Goal: Communication & Community: Answer question/provide support

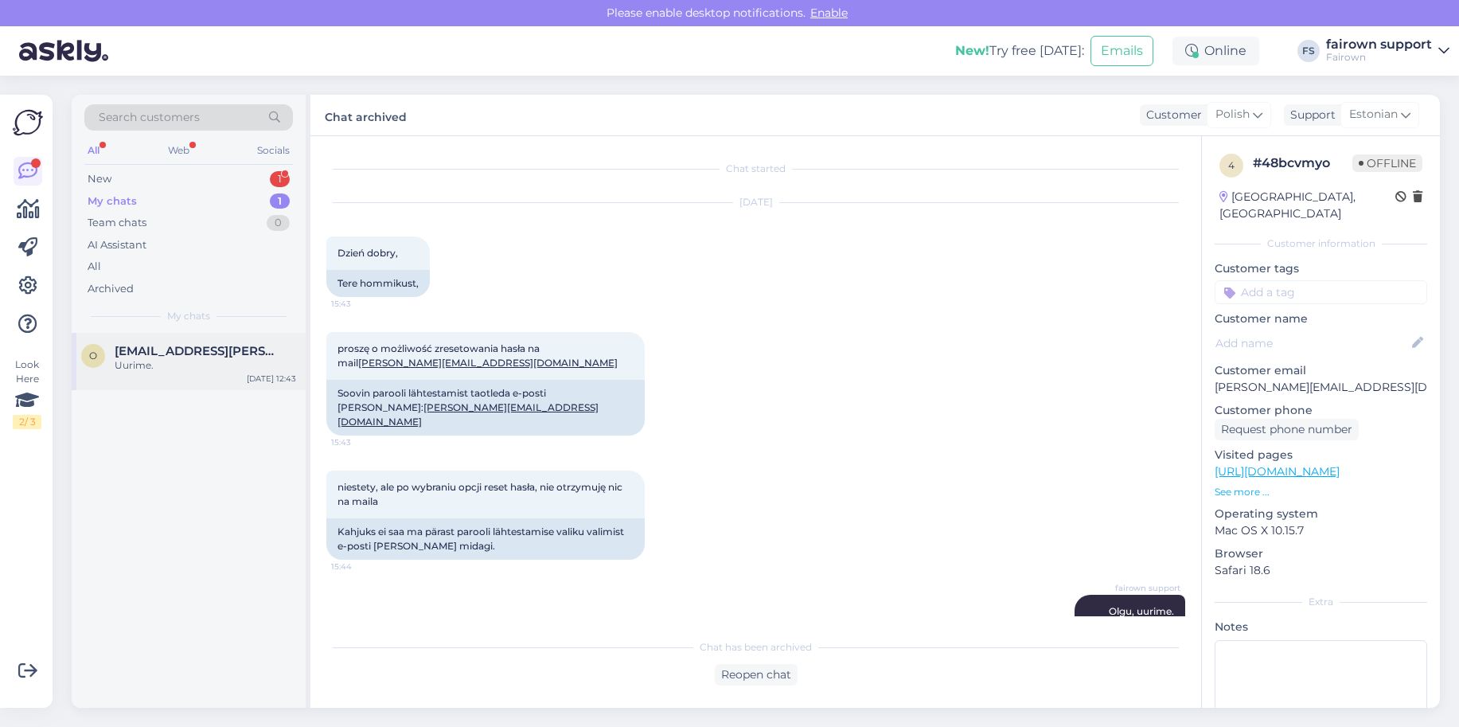
scroll to position [656, 0]
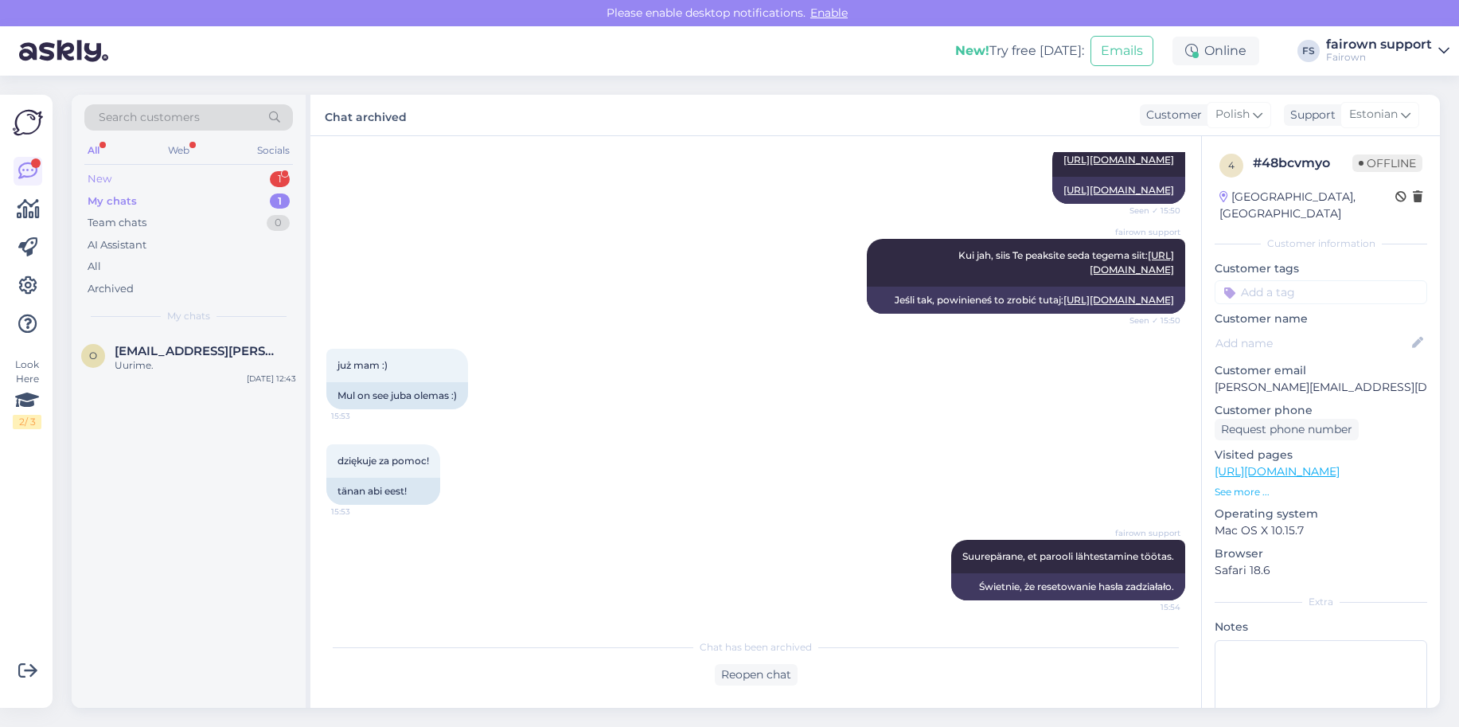
click at [166, 173] on div "New 1" at bounding box center [188, 179] width 208 height 22
click at [167, 383] on div "Hei!eg var litt for seint [PERSON_NAME] pakken i [PERSON_NAME],den er nå return…" at bounding box center [205, 372] width 181 height 29
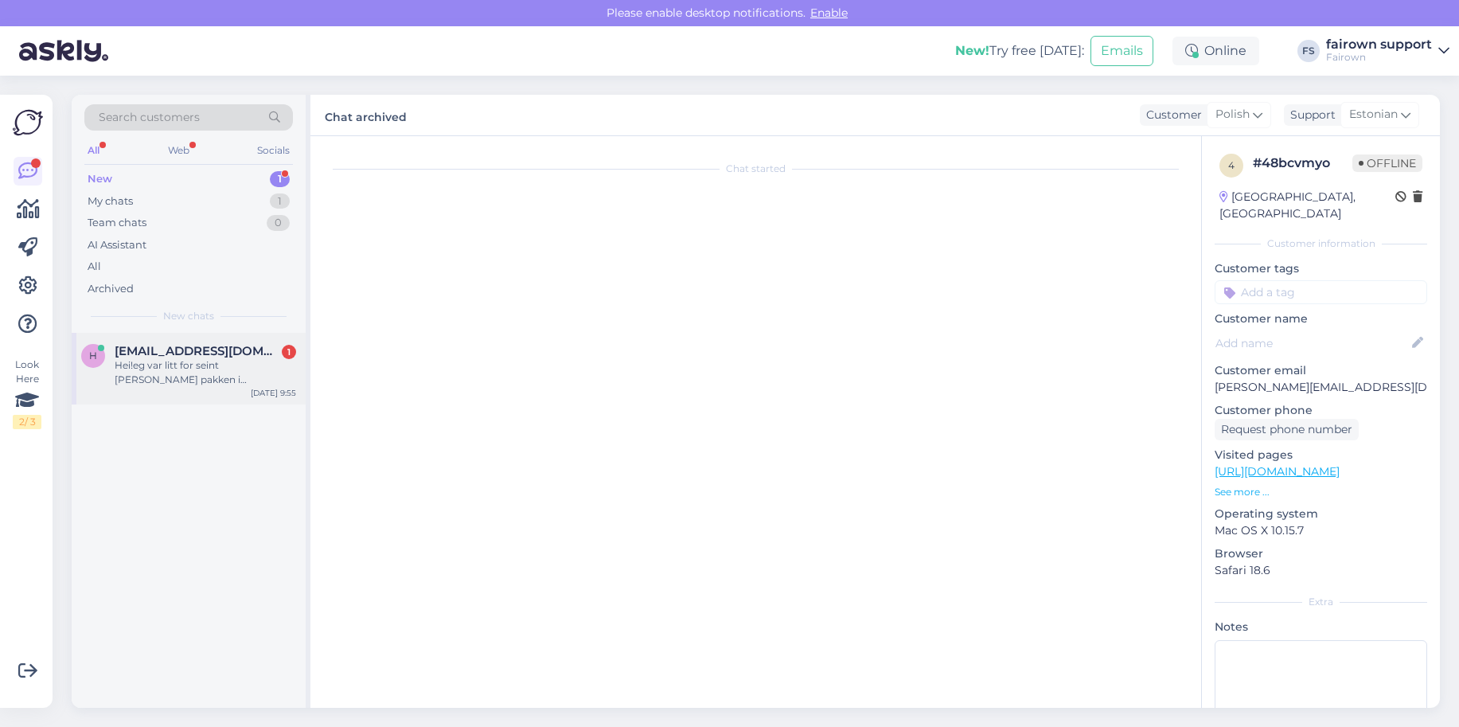
scroll to position [0, 0]
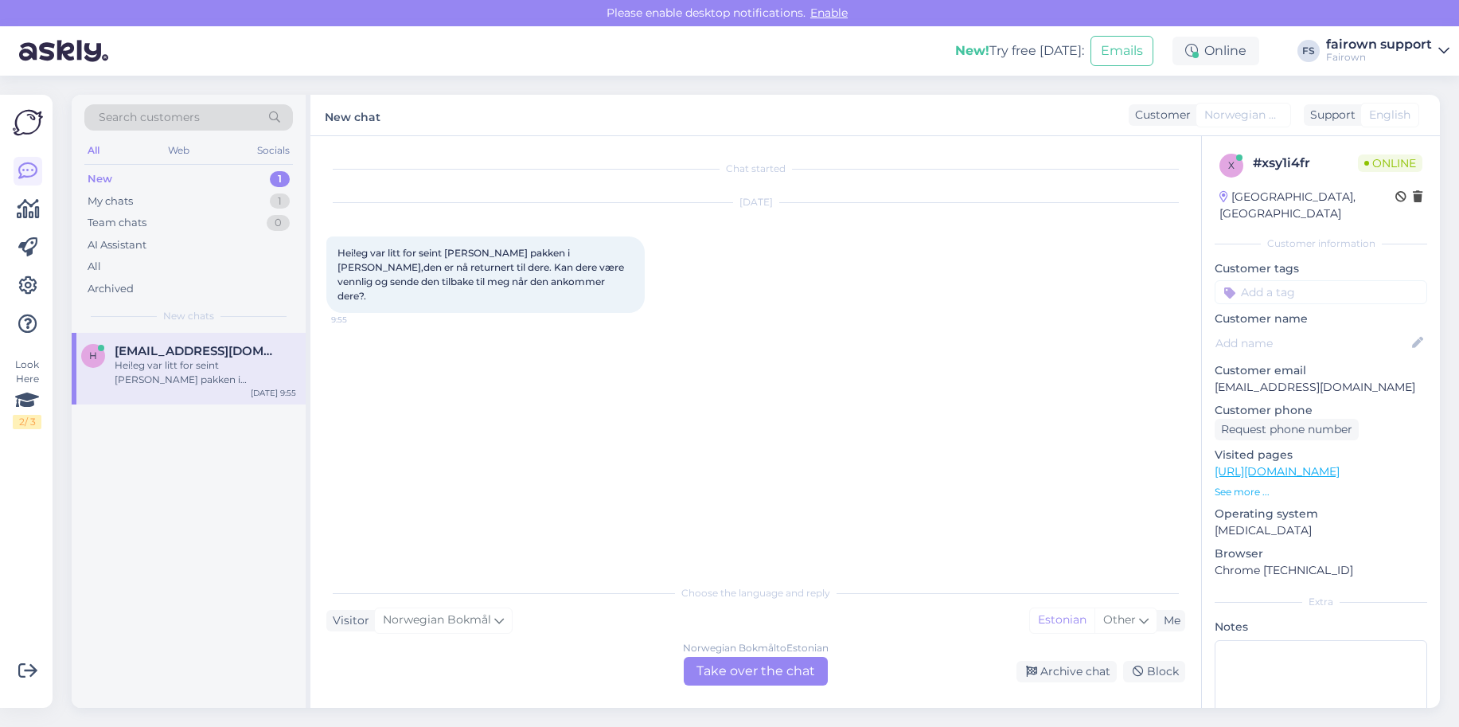
click at [748, 670] on div "Norwegian Bokmål to Estonian Take over the chat" at bounding box center [756, 670] width 144 height 29
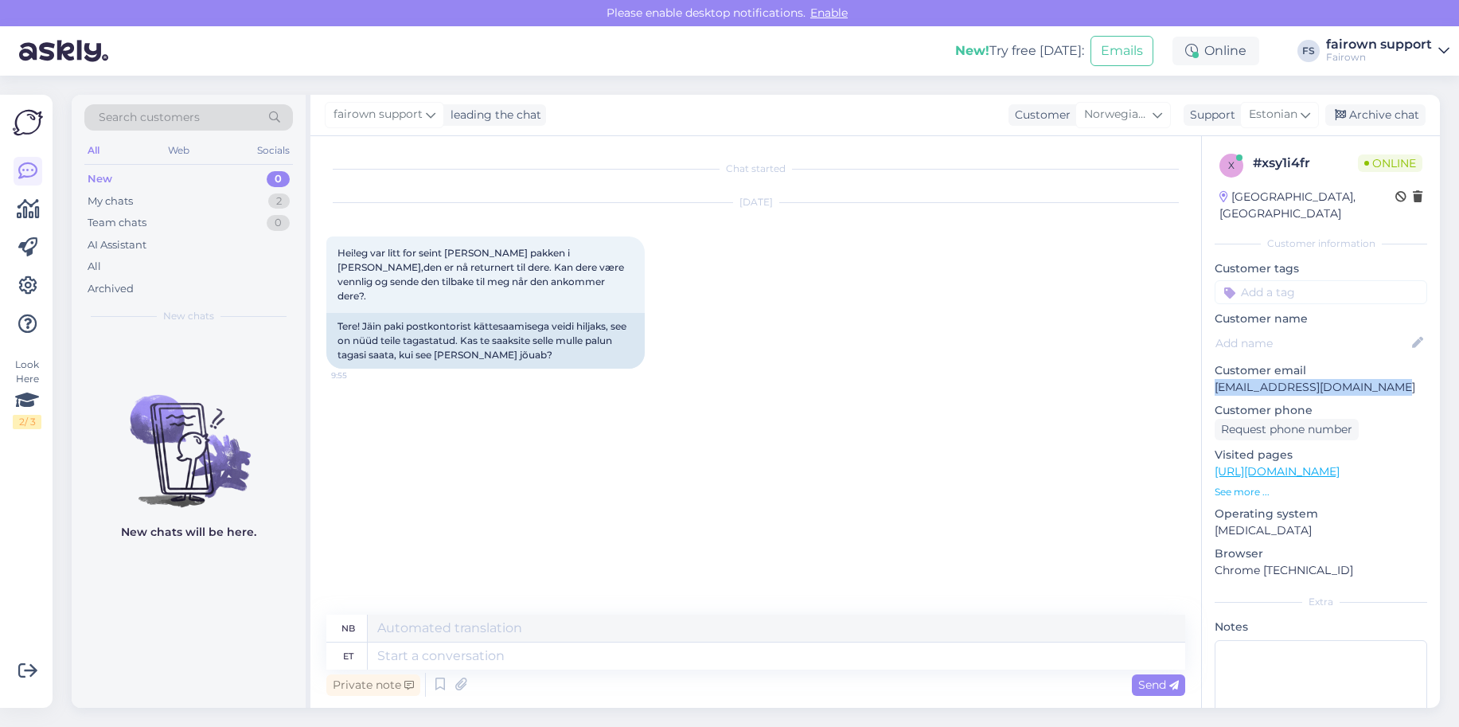
drag, startPoint x: 1412, startPoint y: 369, endPoint x: 1211, endPoint y: 375, distance: 200.6
click at [1211, 374] on div "x # xsy1i4fr Online [GEOGRAPHIC_DATA], [GEOGRAPHIC_DATA] Customer information C…" at bounding box center [1321, 471] width 238 height 671
copy p "[EMAIL_ADDRESS][DOMAIN_NAME]"
click at [466, 646] on textarea at bounding box center [776, 655] width 817 height 27
type textarea "Tere!"
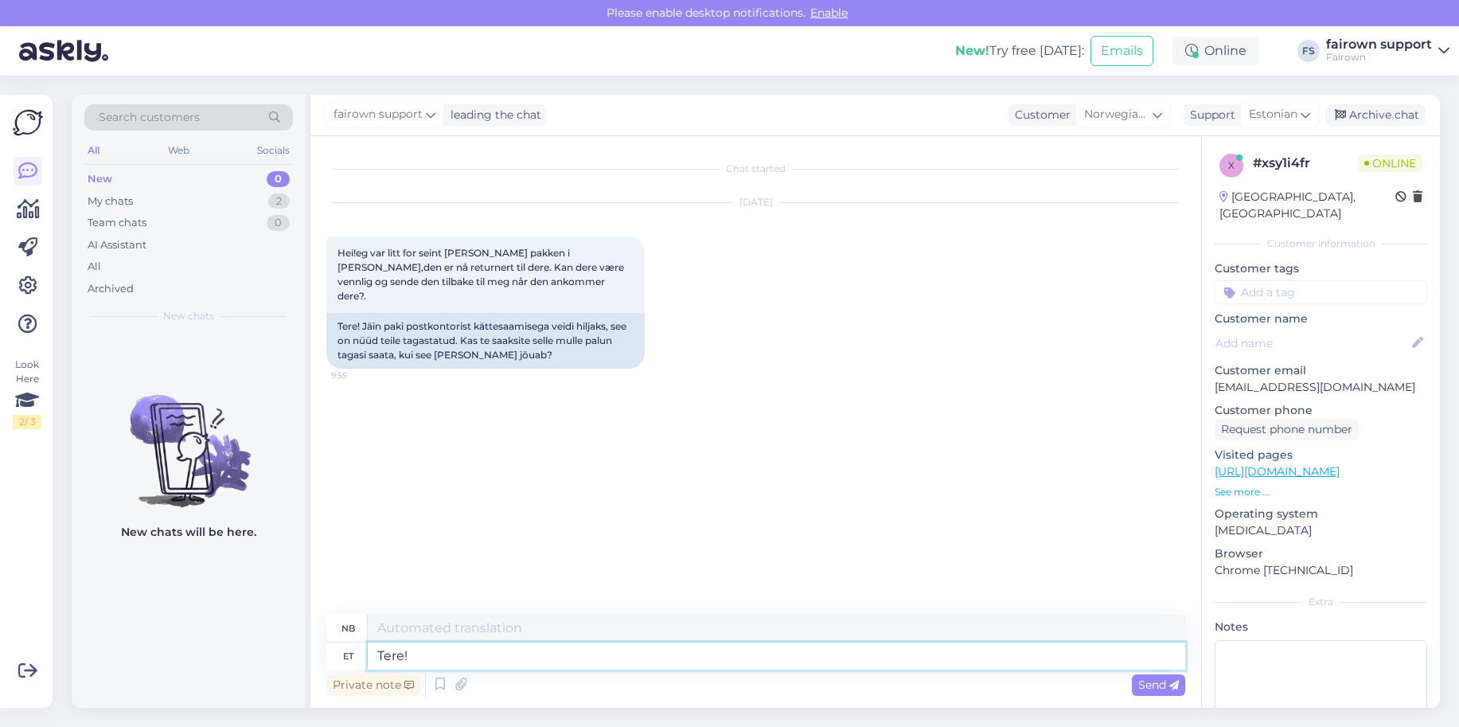
type textarea "Hallo!"
type textarea "Tere! [GEOGRAPHIC_DATA],"
type textarea "Hallo! Greit,"
type textarea "Tere! Olgu, täname t"
type textarea "Hallo! Greit, takk."
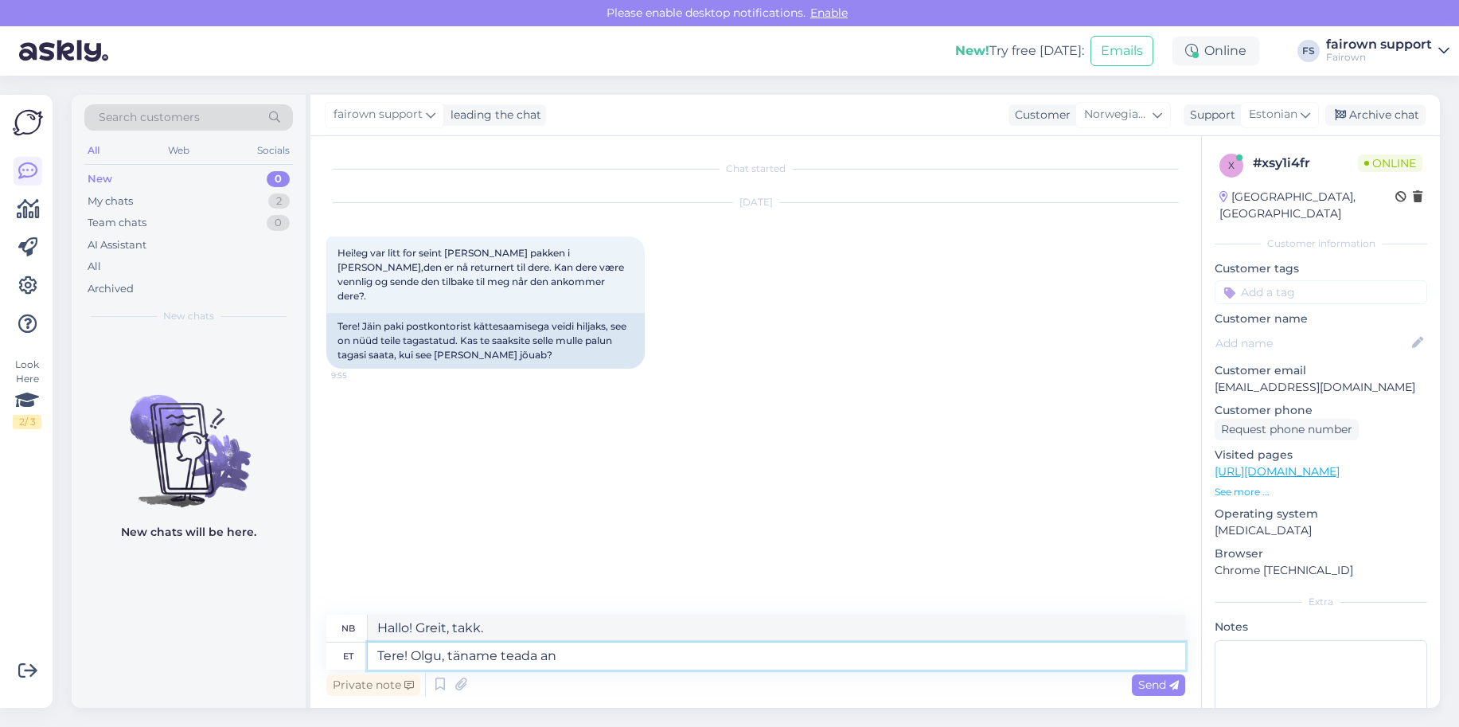
type textarea "Tere! Olgu, täname teada and"
type textarea "Hei! Greit, takk for at du ga oss beskjed."
type textarea "Tere! Olgu, täname teada andmast, si"
type textarea "Hei! Ok, takk for at du fortalte oss det."
type textarea "Tere! Olgu, täname teada andmast, siis m"
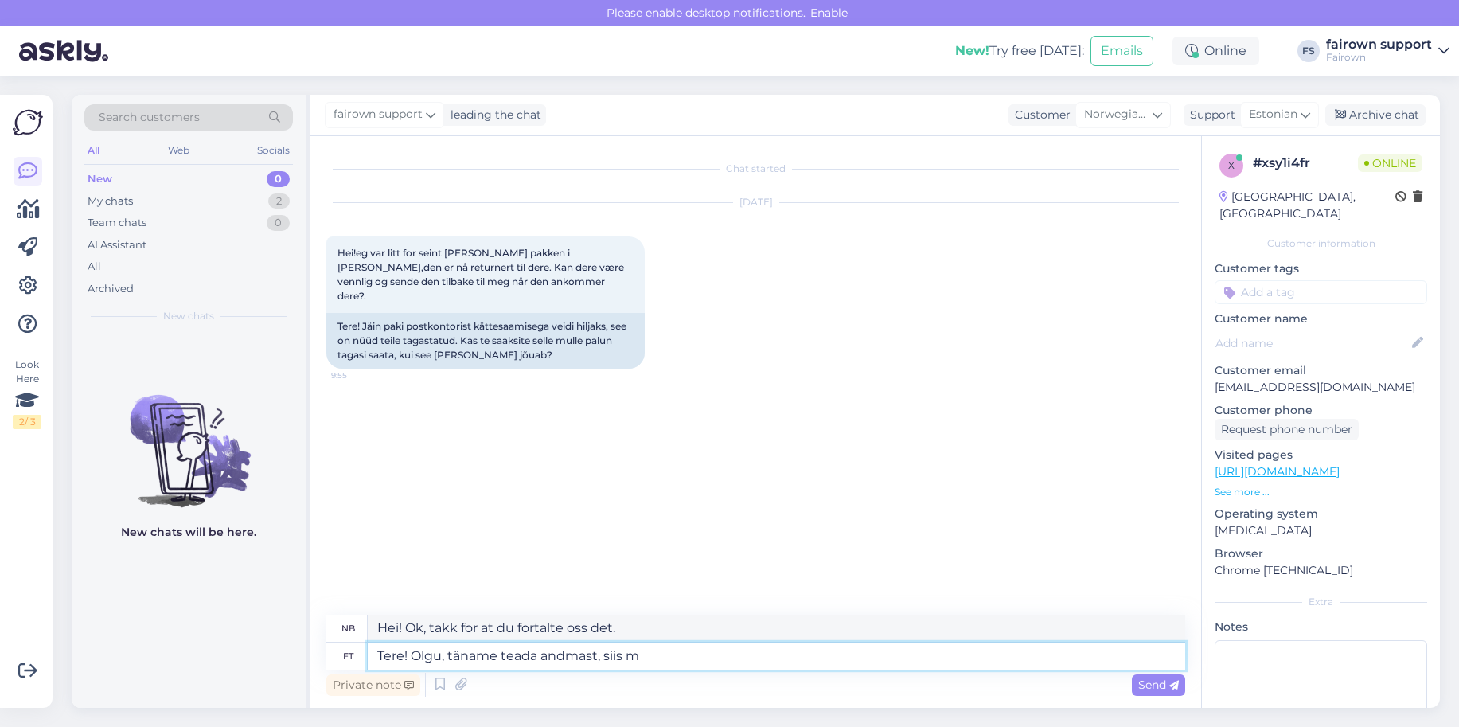
type textarea "Hei! Ok, takk for at du ga oss beskjed da"
type textarea "Tere! Olgu, täname teada andmast, siis me t"
type textarea "Hei! Ok, takk for at du ga oss beskjed, da kan vi"
type textarea "Tere! Olgu, täname teada andmast, siis me teame, et"
type textarea "Hei! Ok, takk for at du ga oss beskjed, så får vi vite det."
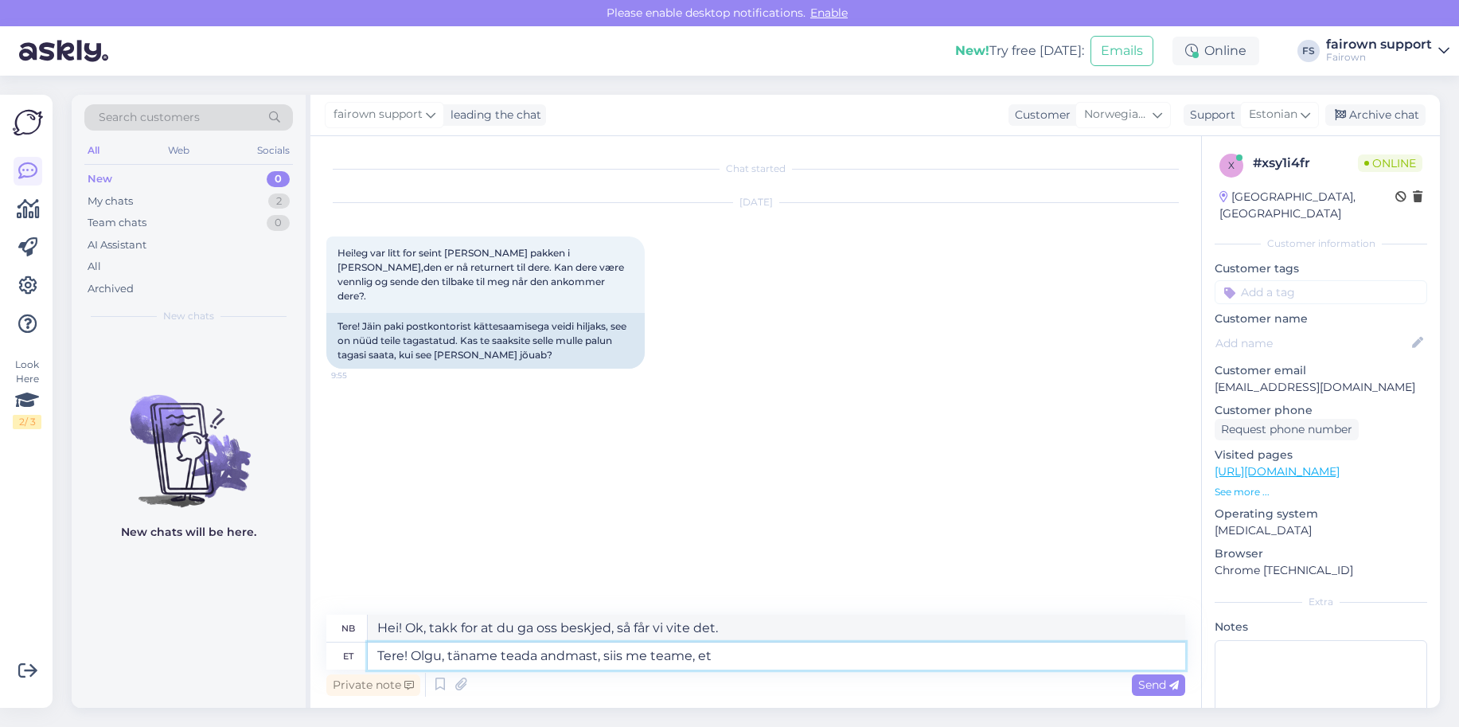
type textarea "Tere! Olgu, täname teada andmast, siis me teame, et s"
type textarea "Hei! Ok, takk for at du ga oss beskjed, da vet vi det"
type textarea "Tere! Olgu, täname teada andmast, siis me teame, et saame s"
type textarea "Hei! Ok, takk for at du ga oss beskjed, da vet vi at vi kan"
type textarea "Tere! Olgu, täname teada andmast, siis me teame, et saame selle t"
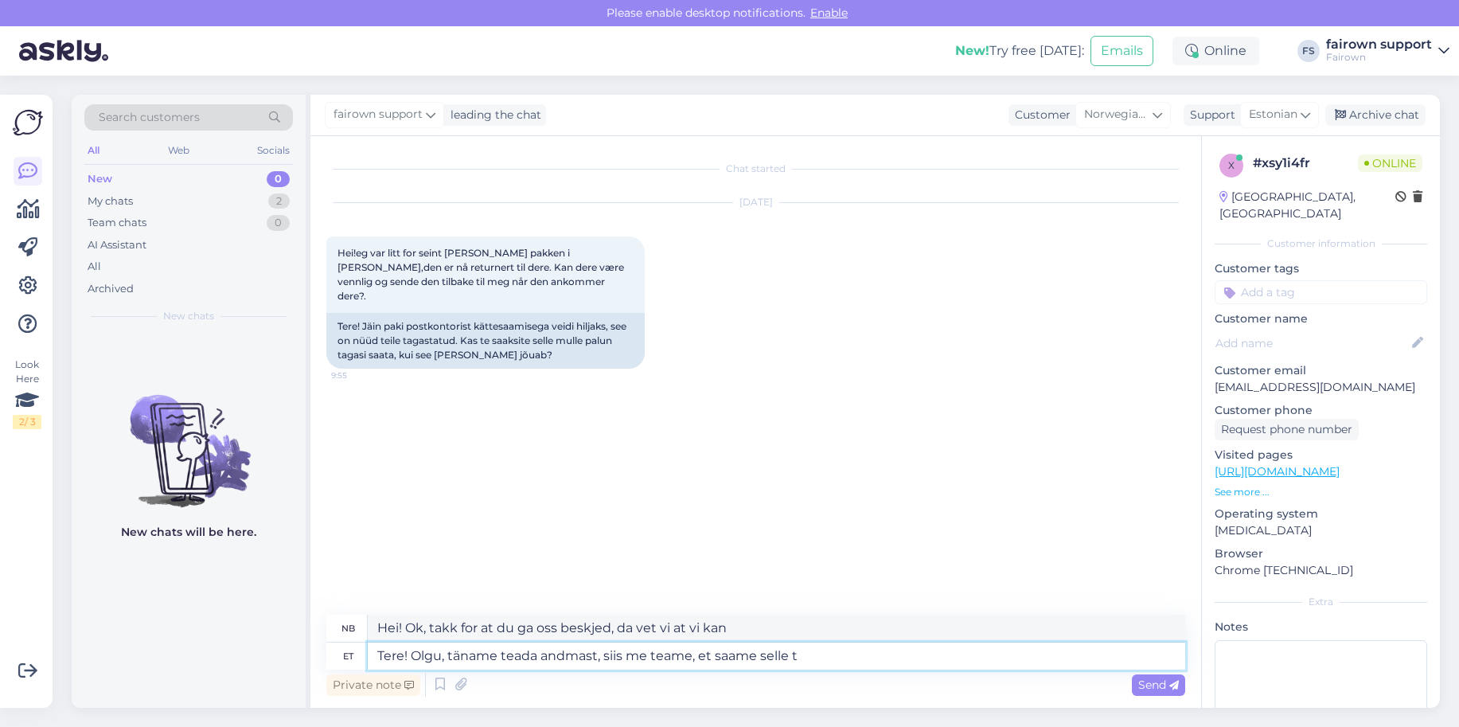
type textarea "Hei! Ok, takk for at du ga oss beskjed, da vet vi at vi kan få det."
type textarea "Tere! Olgu, täname teada andmast, siis me teame, et saame selle tagasi ja"
type textarea "Hei! Ok, takk for at du ga oss beskjed, da vet vi at vi kan få den tilbake."
type textarea "Tere! Olgu, täname teada andmast, siis me teame, et saame selle tagasi ja"
type textarea "Hei! Ok, takk for at du ga oss beskjed, da vet vi at vi kan få den tilbake og"
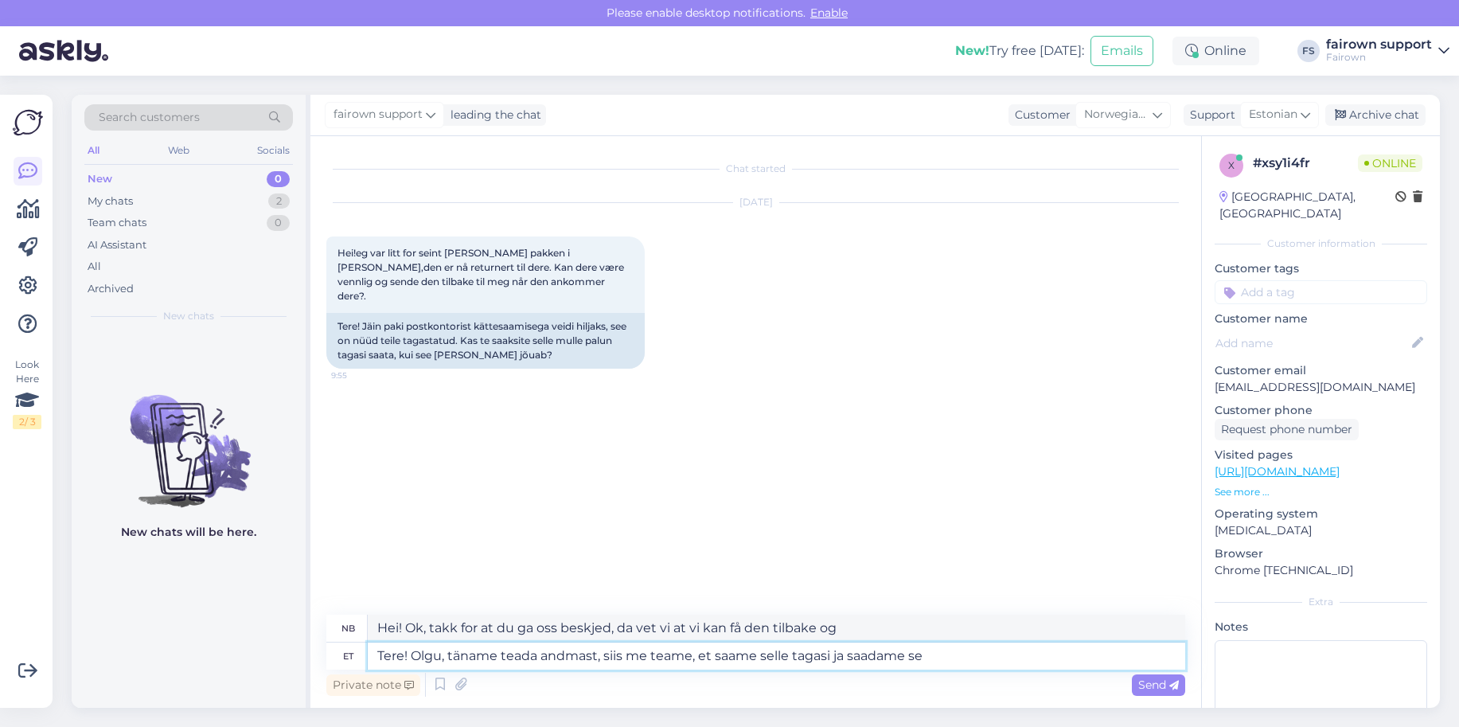
type textarea "Tere! [PERSON_NAME], täname teada andmast, siis me teame, et saame selle tagasi…"
type textarea "Hei! Ok, takk for at du ga oss beskjed, da vet vi at vi kan få den tilbake og s…"
type textarea "Tere! Olgu, täname teada andmast, siis me teame, et saame selle tagasi ja saada…"
type textarea "Hei! Ok, takk for at du ga oss beskjed, da vet vi at vi kan få den tilbake og s…"
type textarea "Tere! Olgu, täname teada andmast, siis me teame, et saame selle tagasi ja saada…"
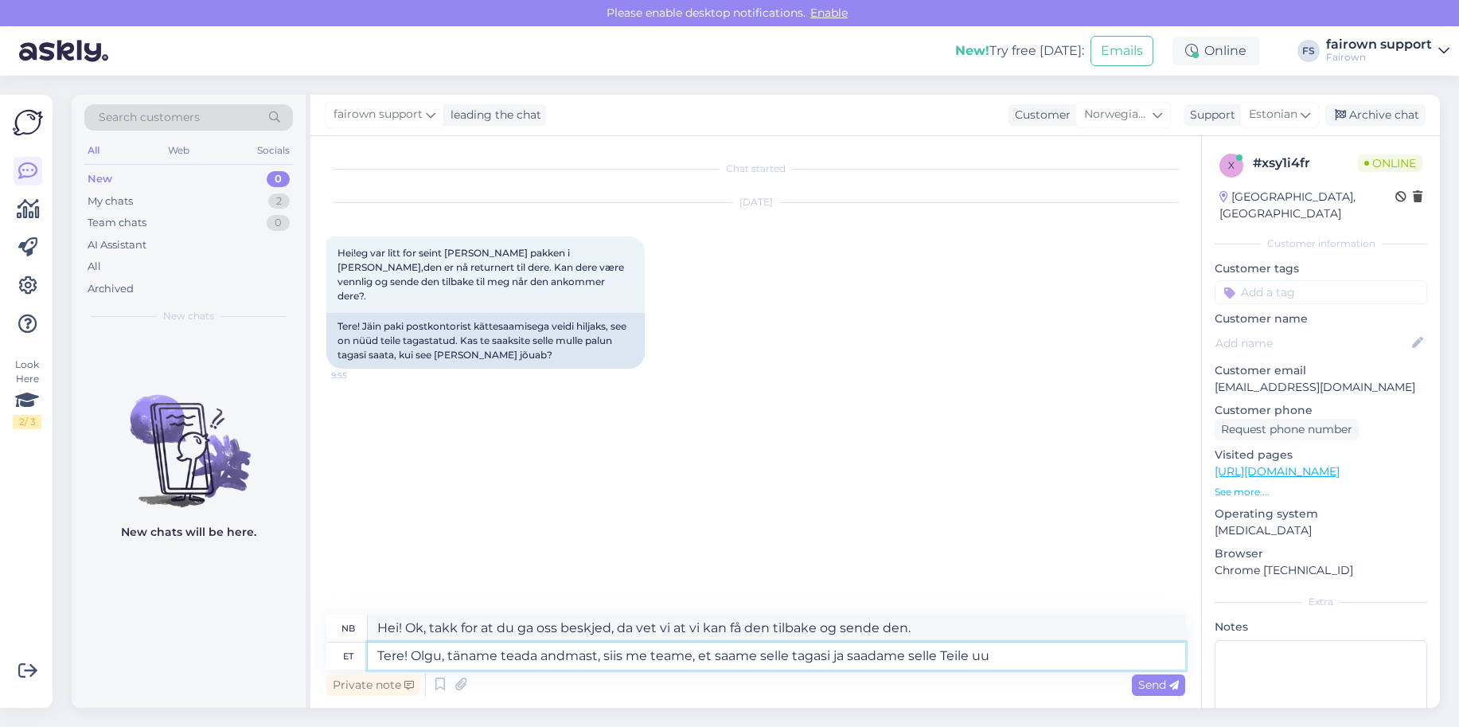
type textarea "Hei! Ok, takk for at du ga oss beskjed, da vet vi at vi kan få den tilbake og s…"
type textarea "Tere! Olgu, täname teada andmast, siis me teame, et saame selle tagasi ja saada…"
type textarea "Hei! Ok, takk for at du ga oss beskjed, da vet vi at vi kan få den tilbake og s…"
type textarea "Tere! Olgu, täname teada andmast, siis me teame, et saame selle tagasi ja saada…"
type textarea "Hei! Ok, takk for at du ga oss beskjed, da vet vi at vi kan få den tilbake og s…"
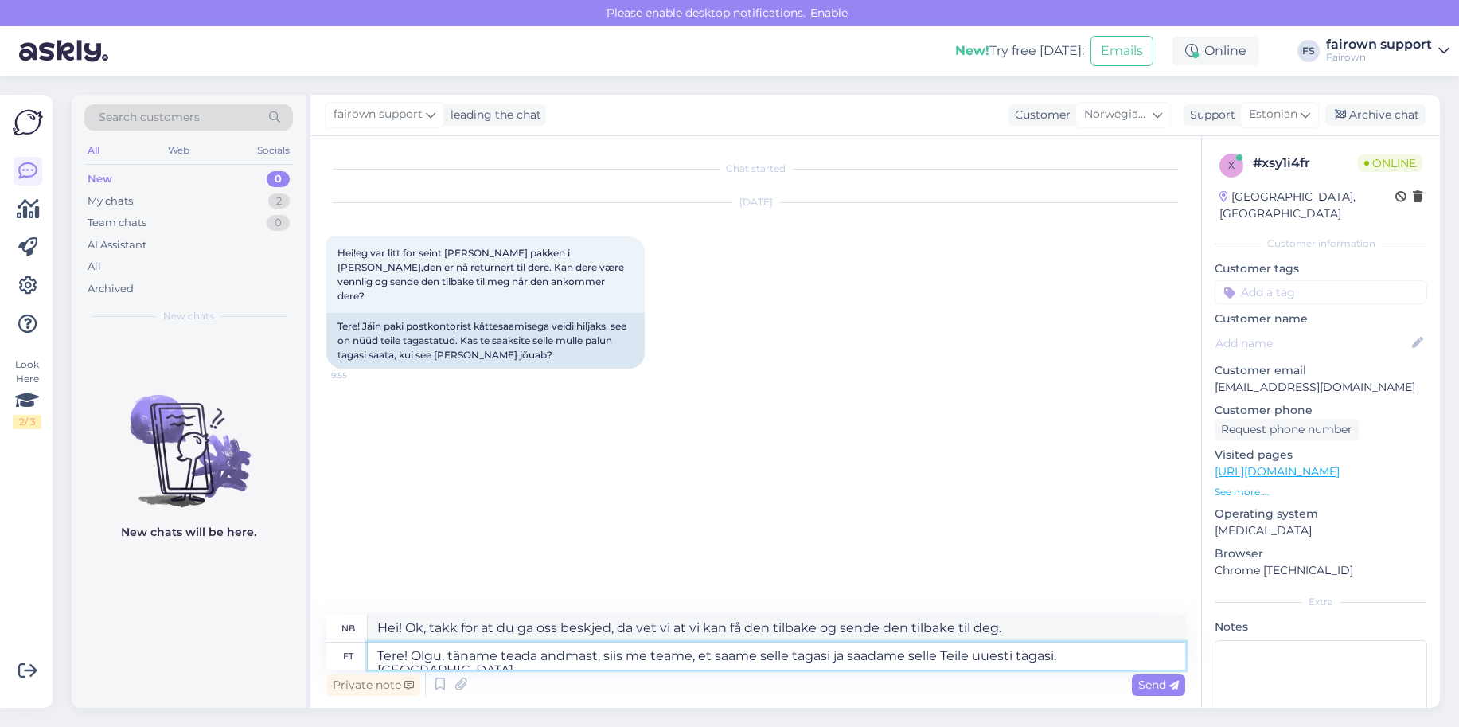
type textarea "Tere! Olgu, täname teada andmast, siis me teame, et saame selle tagasi ja saada…"
type textarea "Hei! Ok, takk for at du ga oss beskjed, da vet vi at vi kan få den tilbake og s…"
type textarea "Tere! Olgu, täname teada andmast, siis me teame, et saame selle tagasi ja saada…"
type textarea "Hei! Ok, takk for at du ga oss beskjed, da vet vi at vi kan få den tilbake og s…"
type textarea "Tere! Olgu, täname teada andmast, siis me teame, et saame selle tagasi ja saada…"
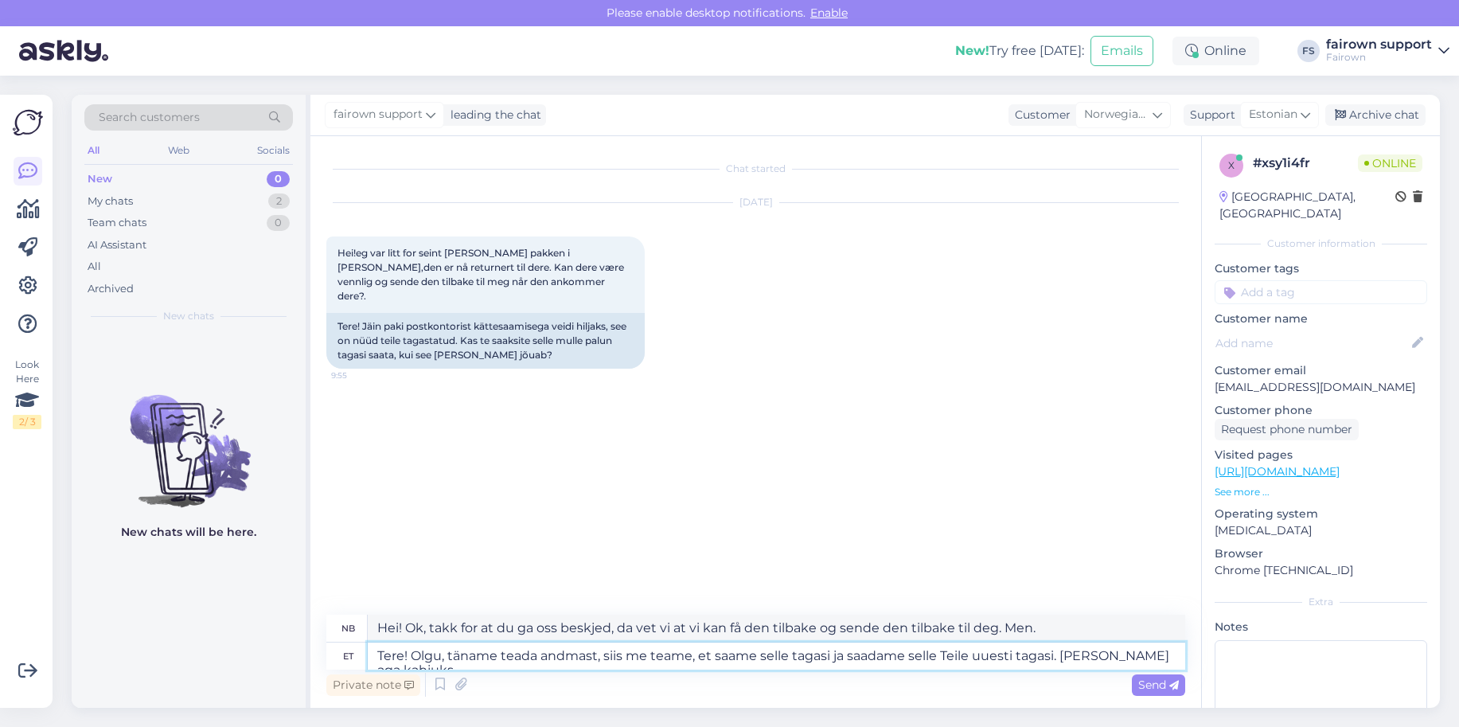
type textarea "Hallo! Ok, takk for at du ga oss beskjed, da vet vi at vi kan få den tilbake og…"
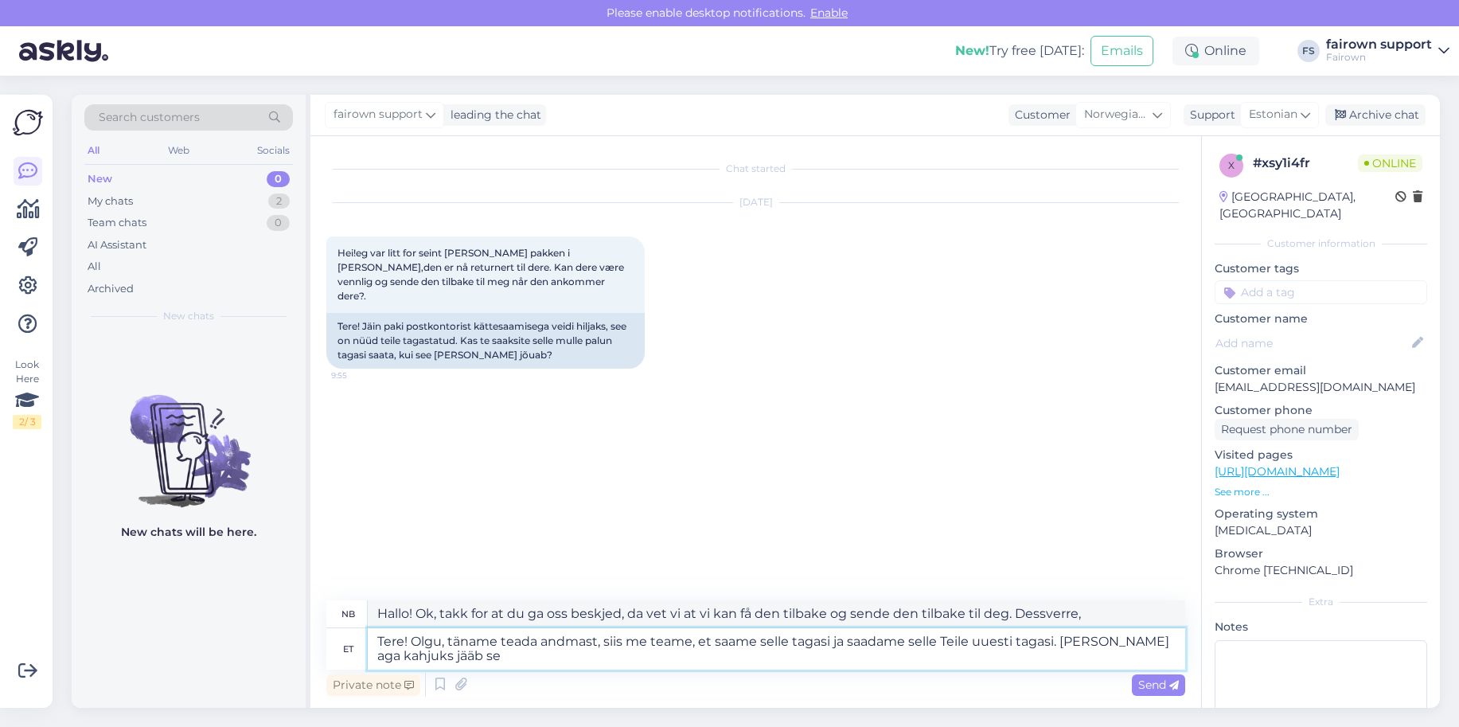
type textarea "Tere! Olgu, täname teada andmast, siis me teame, et saame selle tagasi ja saada…"
type textarea "Hallo! Ok, takk for at du ga oss beskjed, da vet vi at vi kan få den tilbake og…"
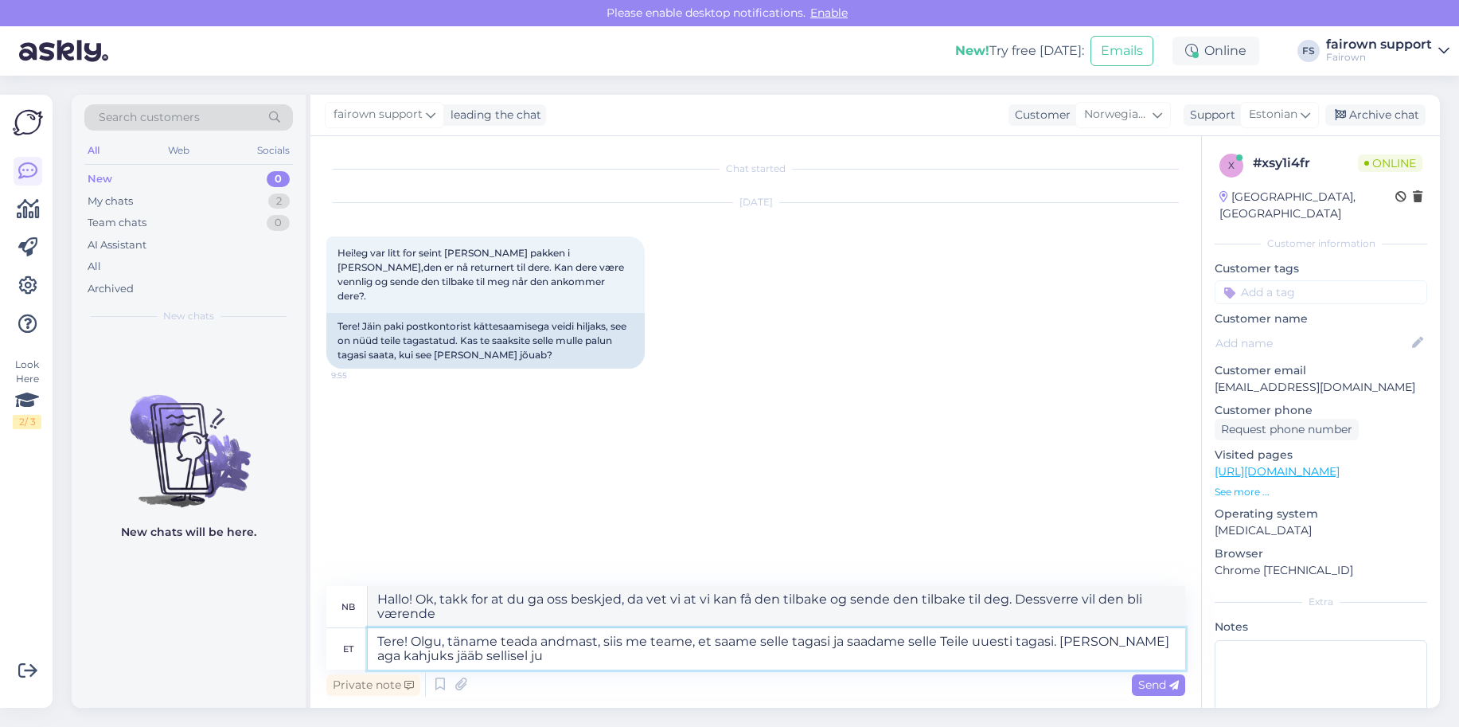
type textarea "Tere! Olgu, täname teada andmast, siis me teame, et saame selle tagasi ja saada…"
type textarea "Hallo! Greit, takk for at du ga oss beskjed, da vet vi at vi kan få den tilbake…"
type textarea "Tere! Olgu, täname teada andmast, siis me teame, et saame selle tagasi ja saada…"
type textarea "Hallo! Greit, takk for at du ga oss beskjed, da vet vi at vi får den tilbake og…"
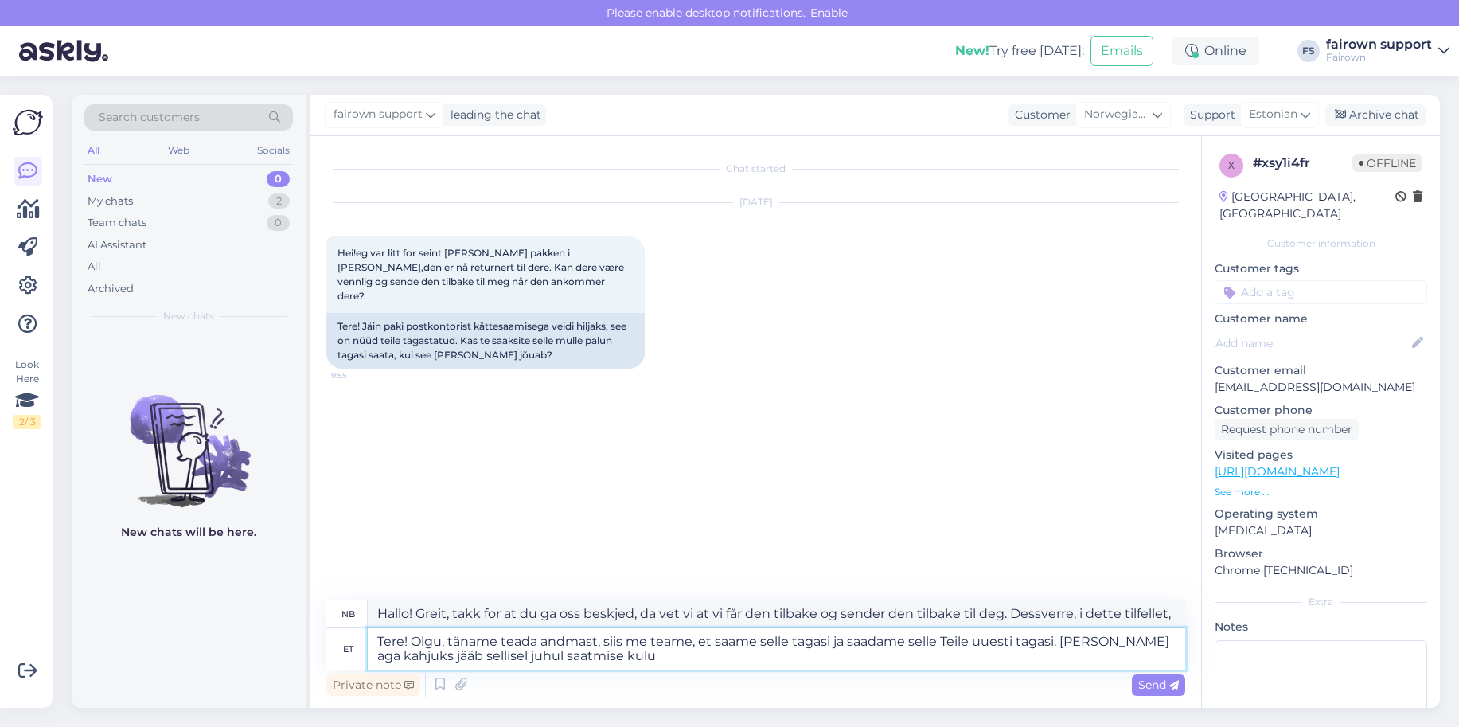
type textarea "Tere! Olgu, täname teada andmast, siis me teame, et saame selle tagasi ja saada…"
type textarea "Hallo! Ok, takk for at du ga oss beskjed, da vet vi at vi får den tilbake og se…"
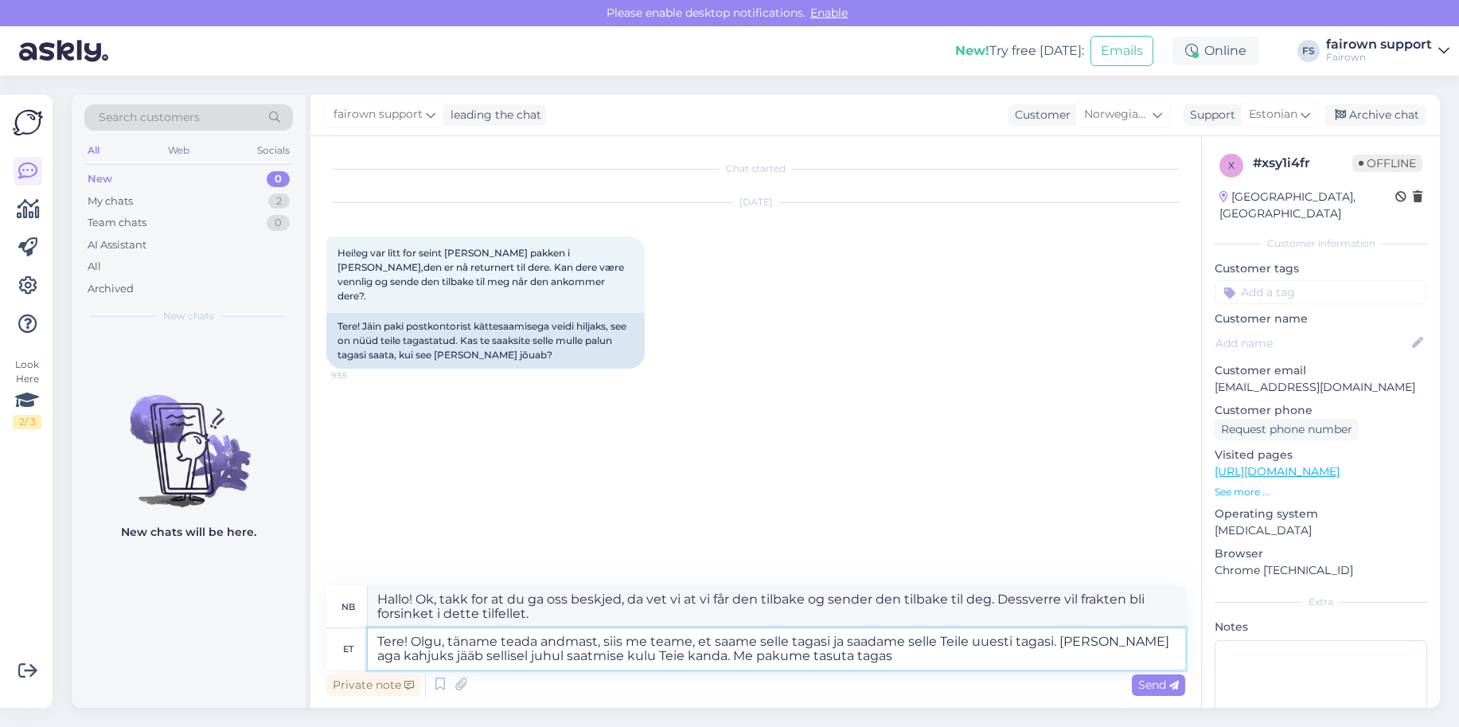
type textarea "Tere! Olgu, täname teada andmast, siis me teame, et saame selle tagasi ja saada…"
type textarea "Hallo! Ok, takk for at du ga oss beskjed. Da vet vi at vi mottar den tilbake og…"
type textarea "Tere! Olgu, täname teada andmast, siis me teame, et saame selle tagasi ja saada…"
type textarea "Hallo! Ok, takk for at du ga oss beskjed. Da vet vi at vi mottar den i retur og…"
type textarea "Tere! Olgu, täname teada andmast, siis me teame, et saame selle tagasi ja saada…"
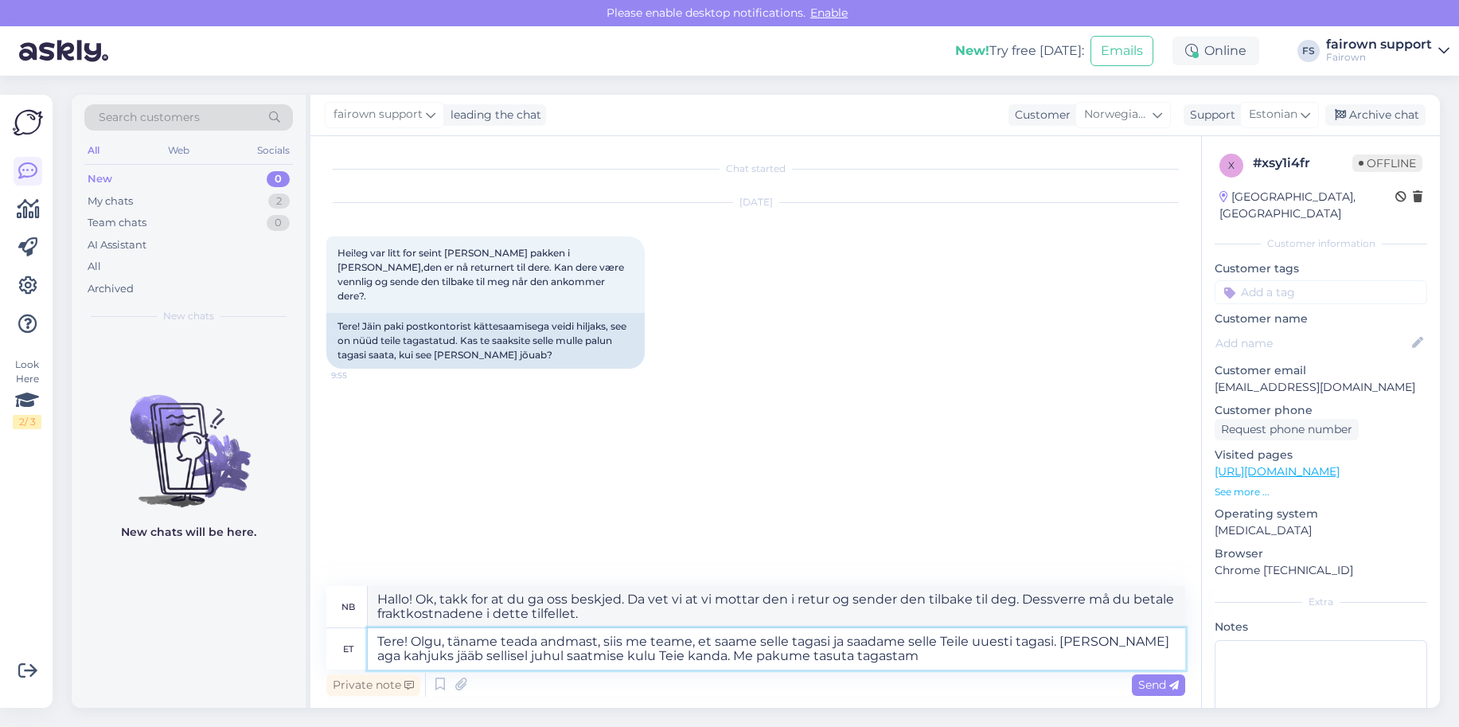
type textarea "Hallo! Ok, takk for at du ga oss beskjed, da vet vi at vi mottar den tilbake og…"
type textarea "Tere! Olgu, täname teada andmast, siis me teame, et saame selle tagasi ja saada…"
type textarea "Hei! Ok, takk for at du ga oss beskjed. Da vet vi at vi kan få den tilbake og s…"
type textarea "Tere! Olgu, täname teada andmast, siis me teame, et saame selle tagasi ja saada…"
type textarea "Hei! Ok, takk for at du ga oss beskjed. Da vet vi at vi kan få den tilbake og s…"
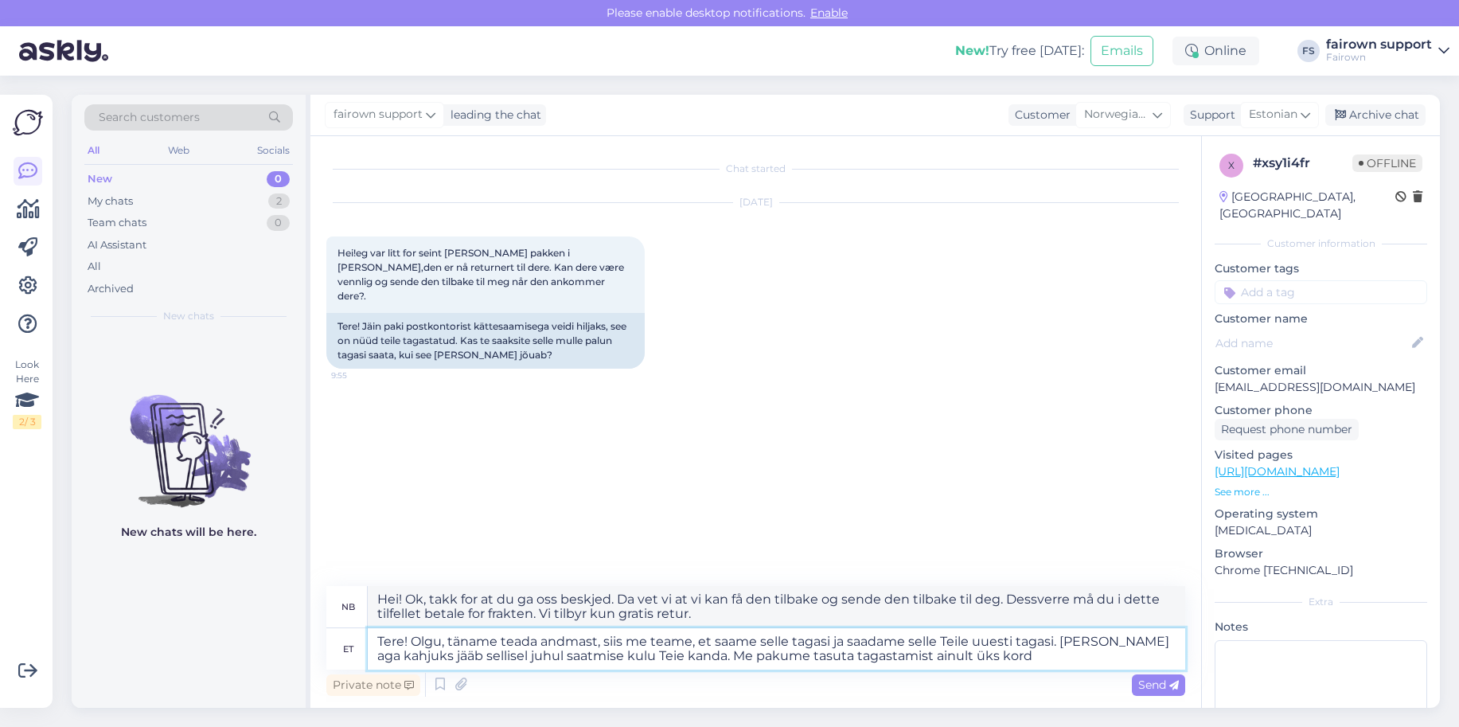
type textarea "Tere! Olgu, täname teada andmast, siis me teame, et saame selle tagasi ja saada…"
type textarea "Hei! Ok, takk for at du ga oss beskjed, da vet vi at vi kan få den tilbake og s…"
type textarea "Tere! Olgu, täname teada andmast, siis me teame, et saame selle tagasi ja saada…"
type textarea "Hei! Ok, takk for at du ga oss beskjed. Da vet vi at vi kan få den tilbake og s…"
type textarea "Tere! Olgu, täname teada andmast, siis me teame, et saame selle tagasi ja saada…"
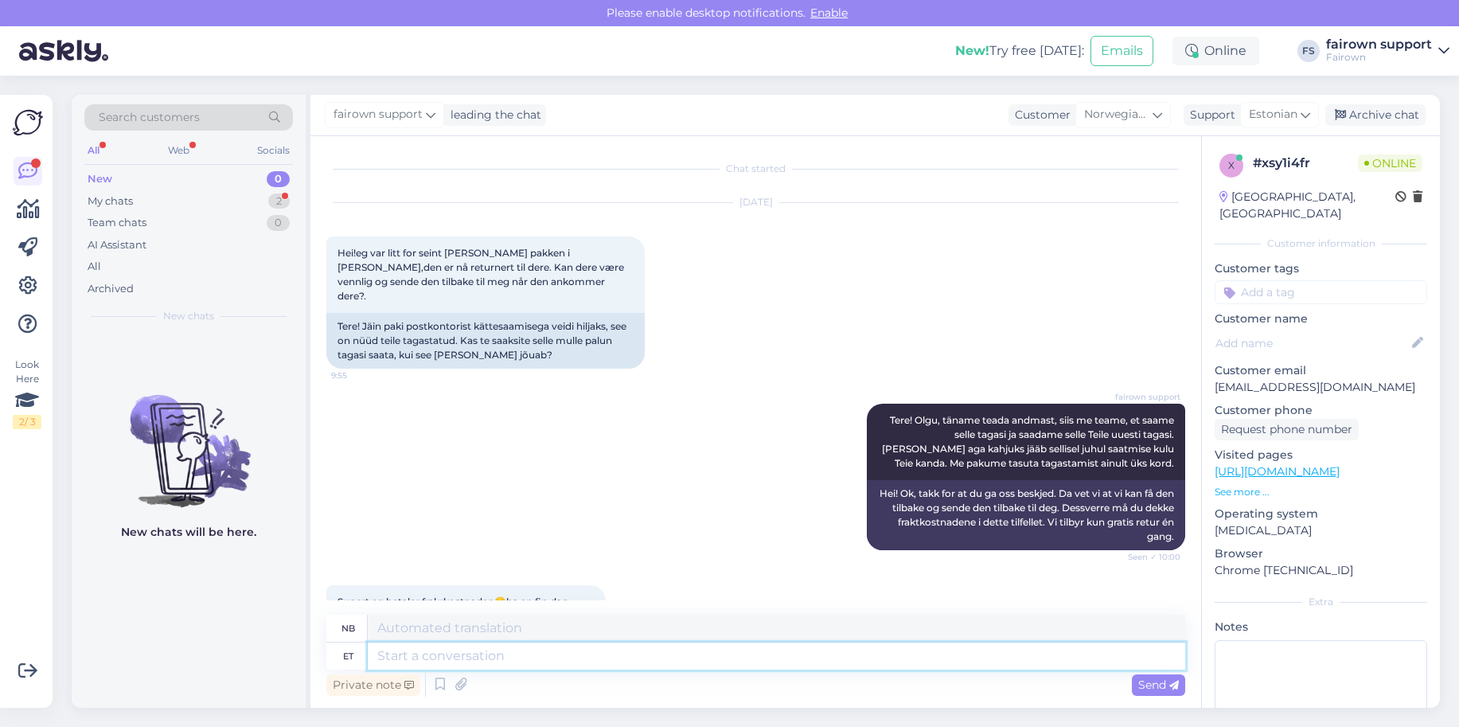
scroll to position [49, 0]
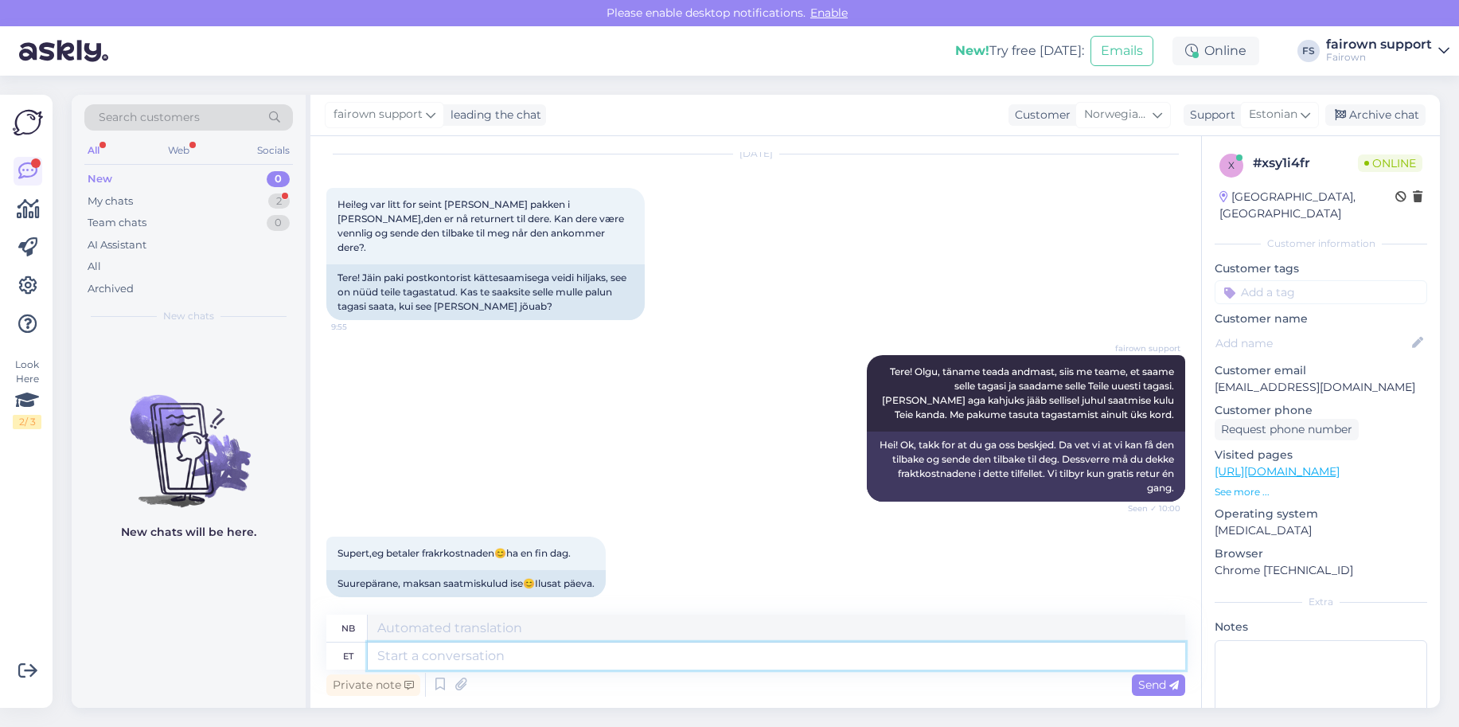
click at [508, 657] on textarea at bounding box center [776, 655] width 817 height 27
type textarea "Ma ar"
type textarea "jeg"
type textarea "Ma [PERSON_NAME], et"
type textarea "Jeg tror,"
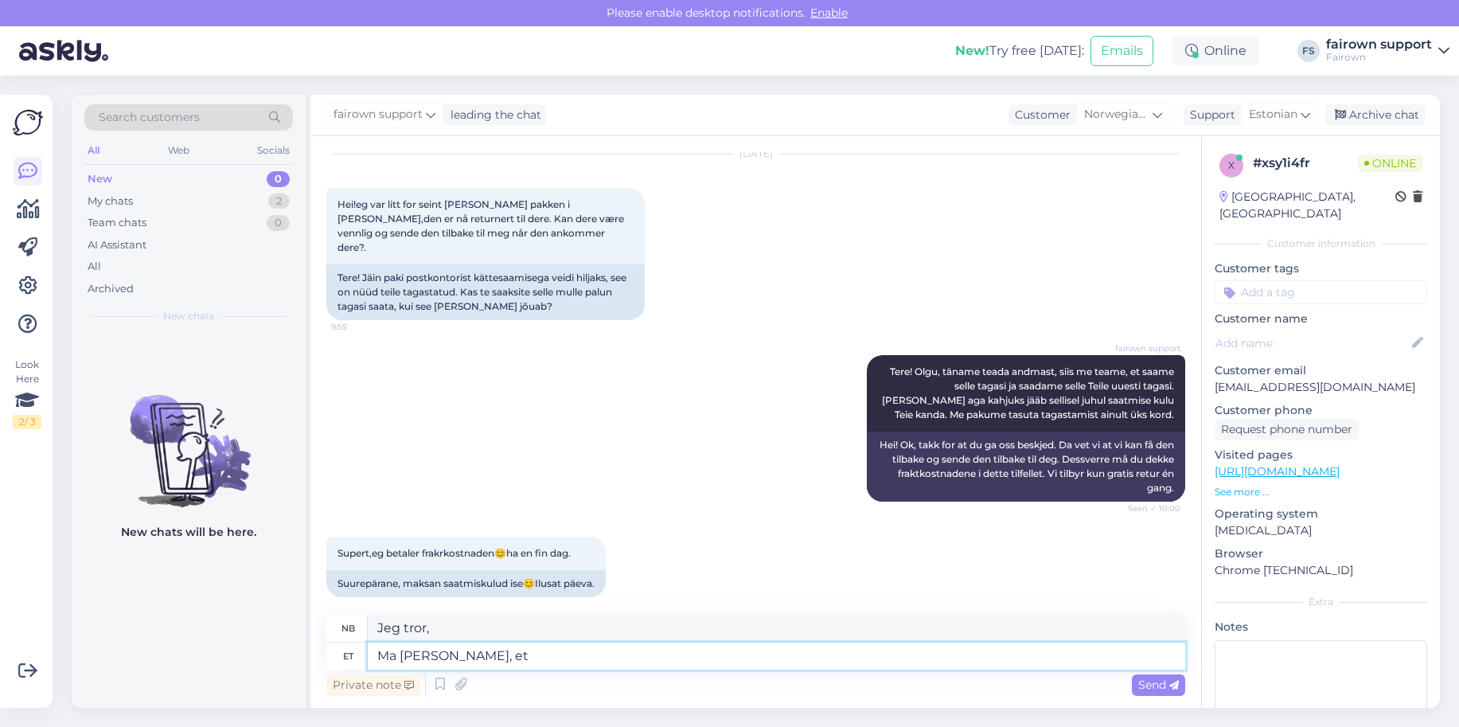
type textarea "Ma [PERSON_NAME], et"
type textarea "Jeg tror at"
type textarea "Ma [PERSON_NAME], et parim"
type textarea "Jeg synes det beste"
type textarea "Ma [PERSON_NAME], et parim variant on"
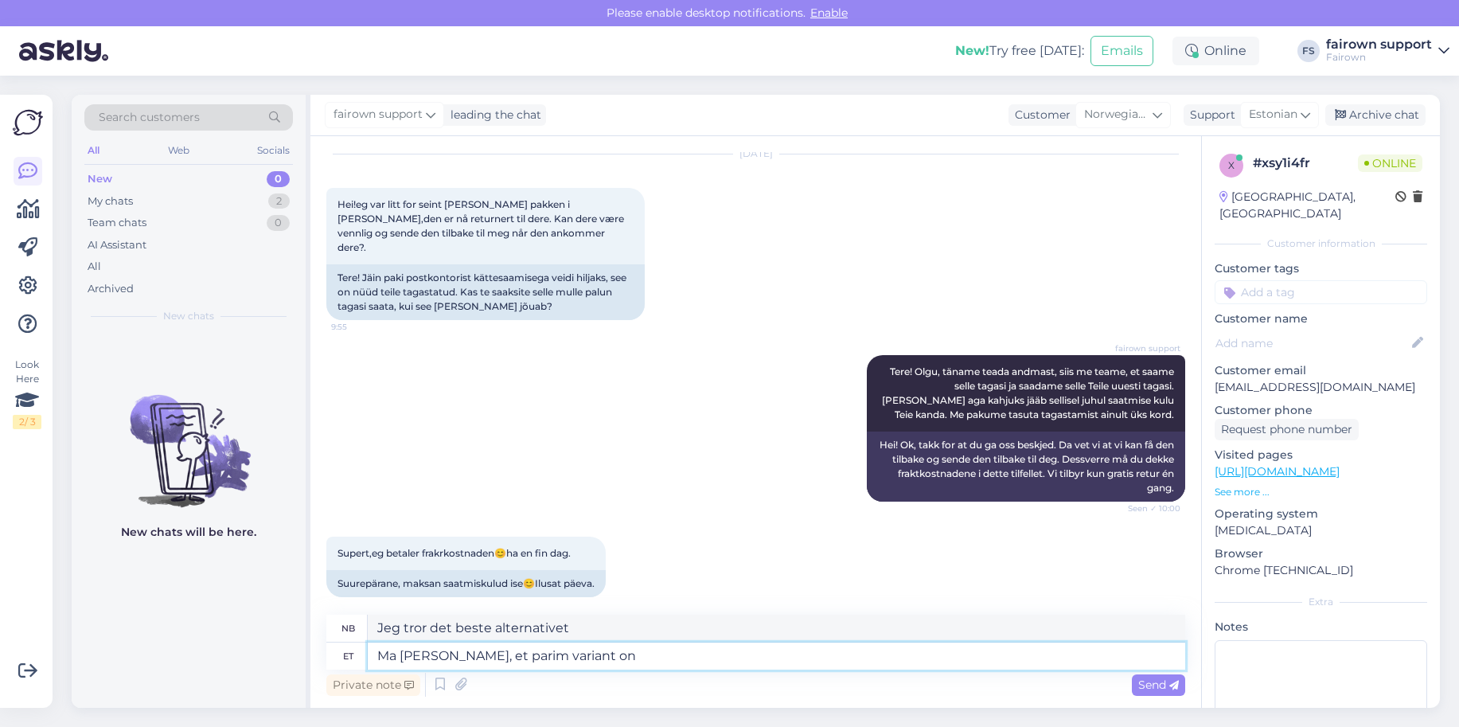
type textarea "Jeg tror det beste alternativet er"
type textarea "Ma [PERSON_NAME], et parim variant on see, kui"
type textarea "Jeg tror det beste alternativet er,"
type textarea "Ma [PERSON_NAME], et parim variant on see, kui m"
type textarea "Jeg tror det beste alternativet er hvis"
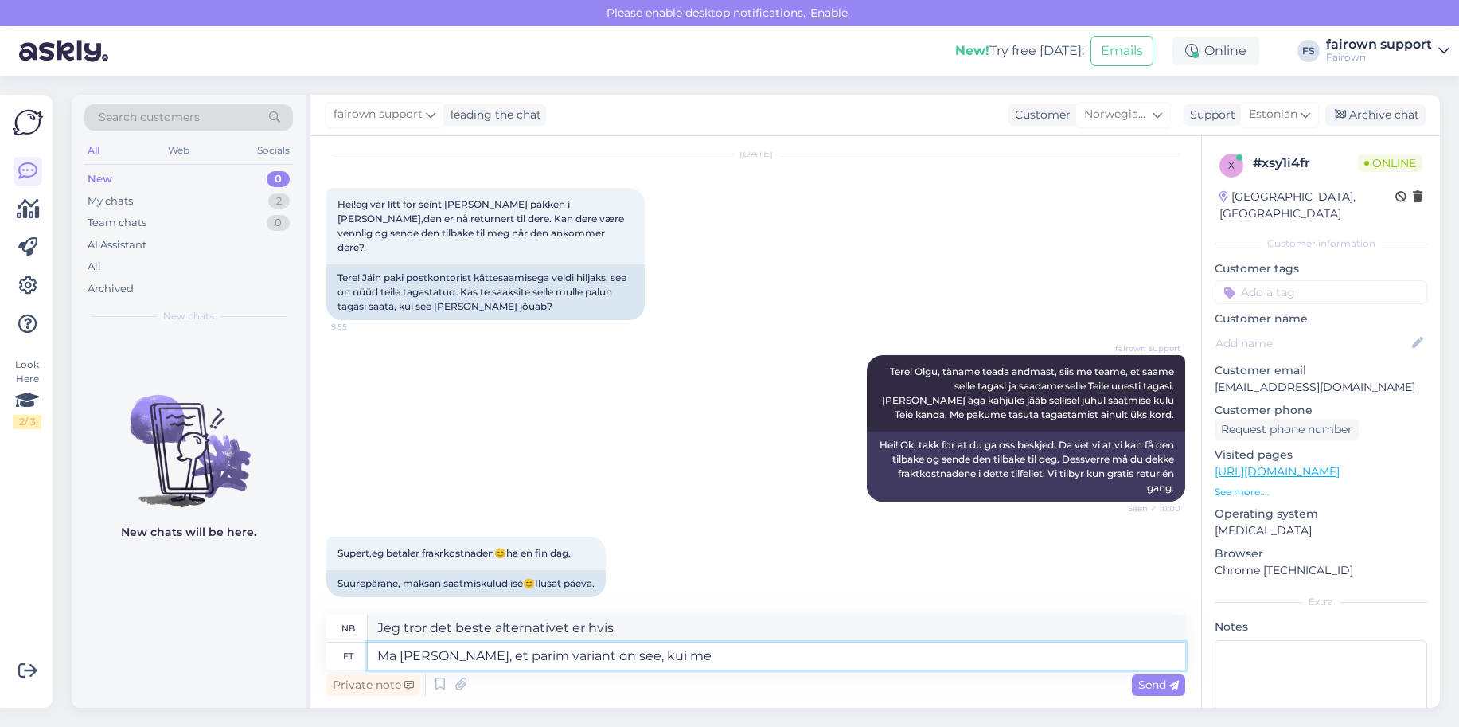
type textarea "Ma [PERSON_NAME], et parim variant on see, kui me a"
type textarea "Jeg tror det beste alternativet er om vi"
type textarea "Ma [PERSON_NAME], et parim variant on see, kui me anname"
type textarea "Jeg tror det beste alternativet er om vi gir"
type textarea "Ma [PERSON_NAME], et parim variant on see, kui me anname Teile tea"
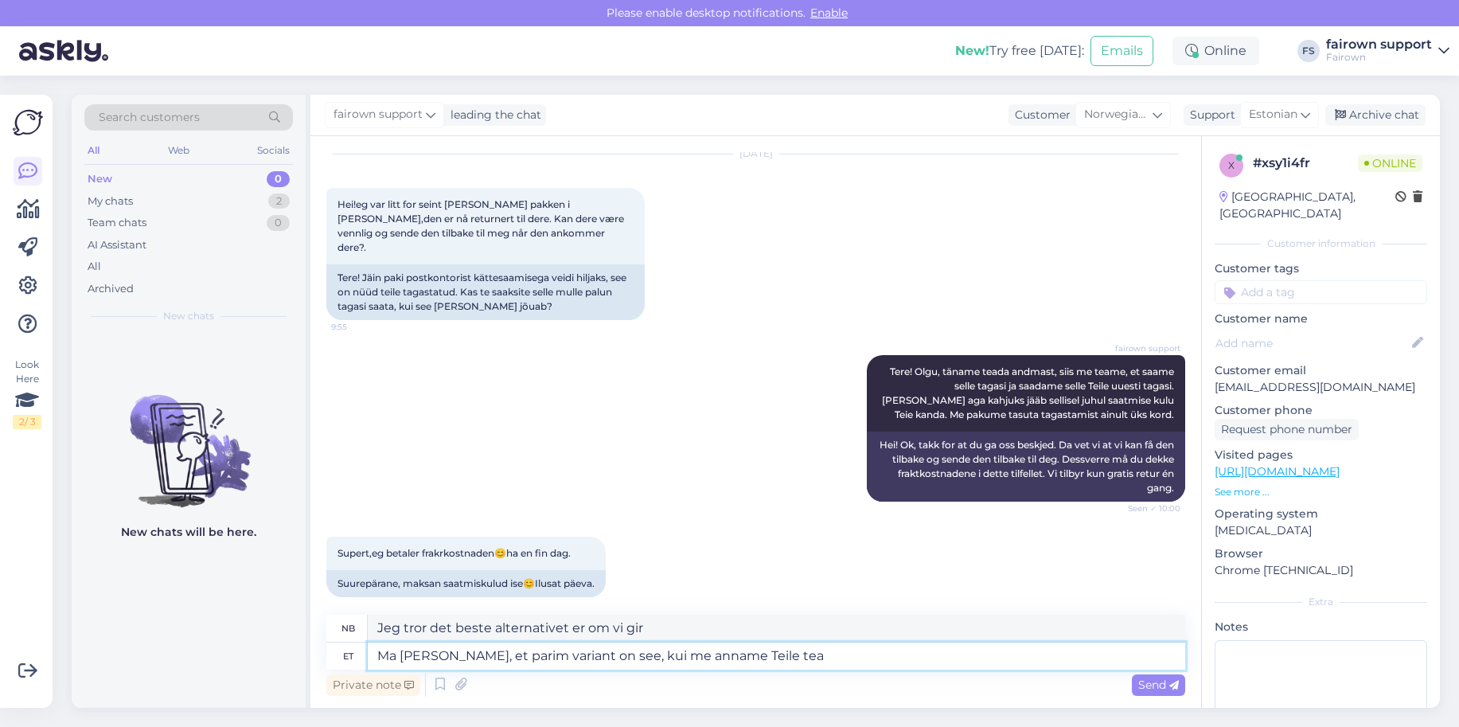
type textarea "Jeg tror det beste alternativet er om vi gir deg"
type textarea "Ma [PERSON_NAME], et parim variant on see, kui me anname Teile teada, et"
type textarea "Jeg tror det beste alternativet er at vi gir deg beskjed om det"
type textarea "Ma [PERSON_NAME], et parim variant on see, kui me anname Teile teada,"
type textarea "Jeg tror det beste alternativet er at vi gir deg beskjed,"
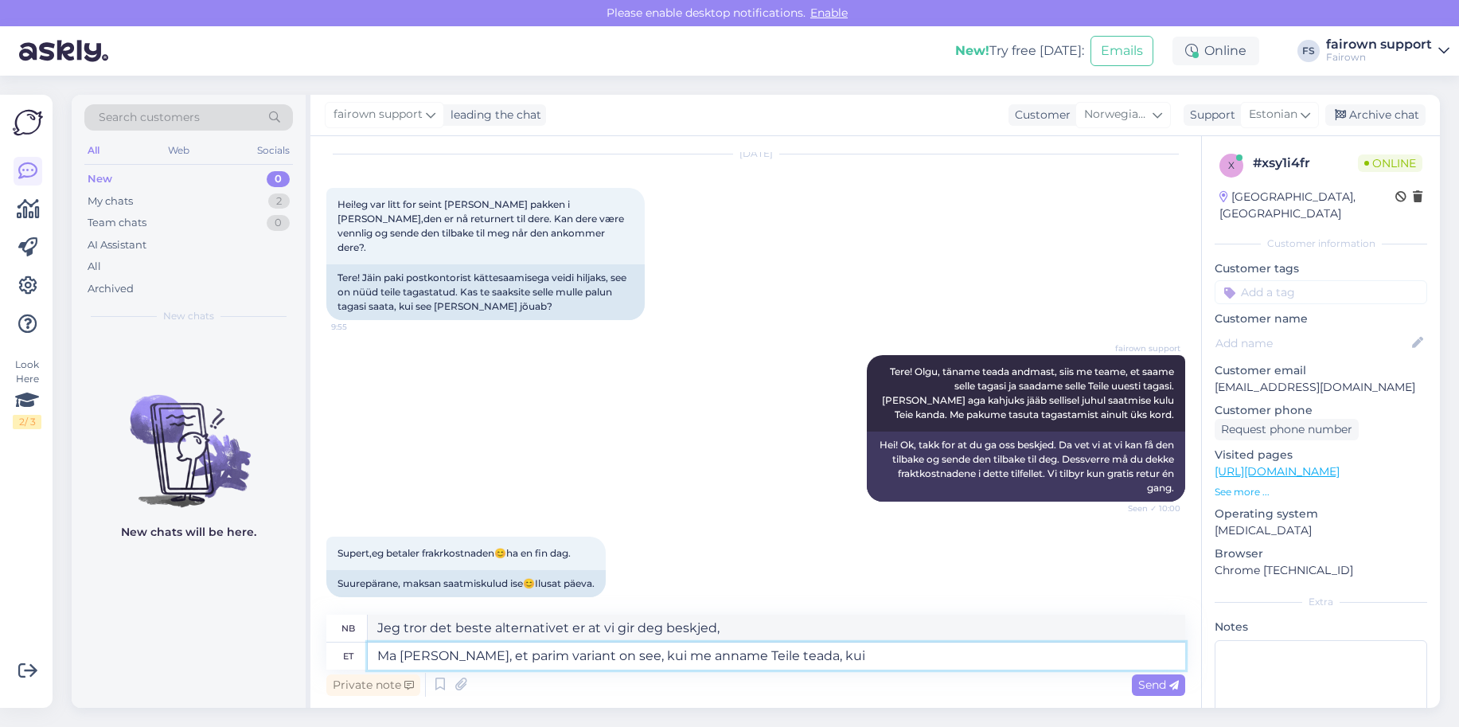
type textarea "Ma [PERSON_NAME], et parim variant on see, kui me anname Teile teada, kui p"
type textarea "Jeg tror det beste alternativet er at vi gir deg beskjed når"
type textarea "Ma [PERSON_NAME], et parim variant on see, kui me anname Teile teada, kui pakk …"
type textarea "Jeg tror det beste alternativet er at vi gir deg beskjed når pakken kommer."
type textarea "Ma [PERSON_NAME], et parim variant on see, kui me anname Teile teada, kui pakk …"
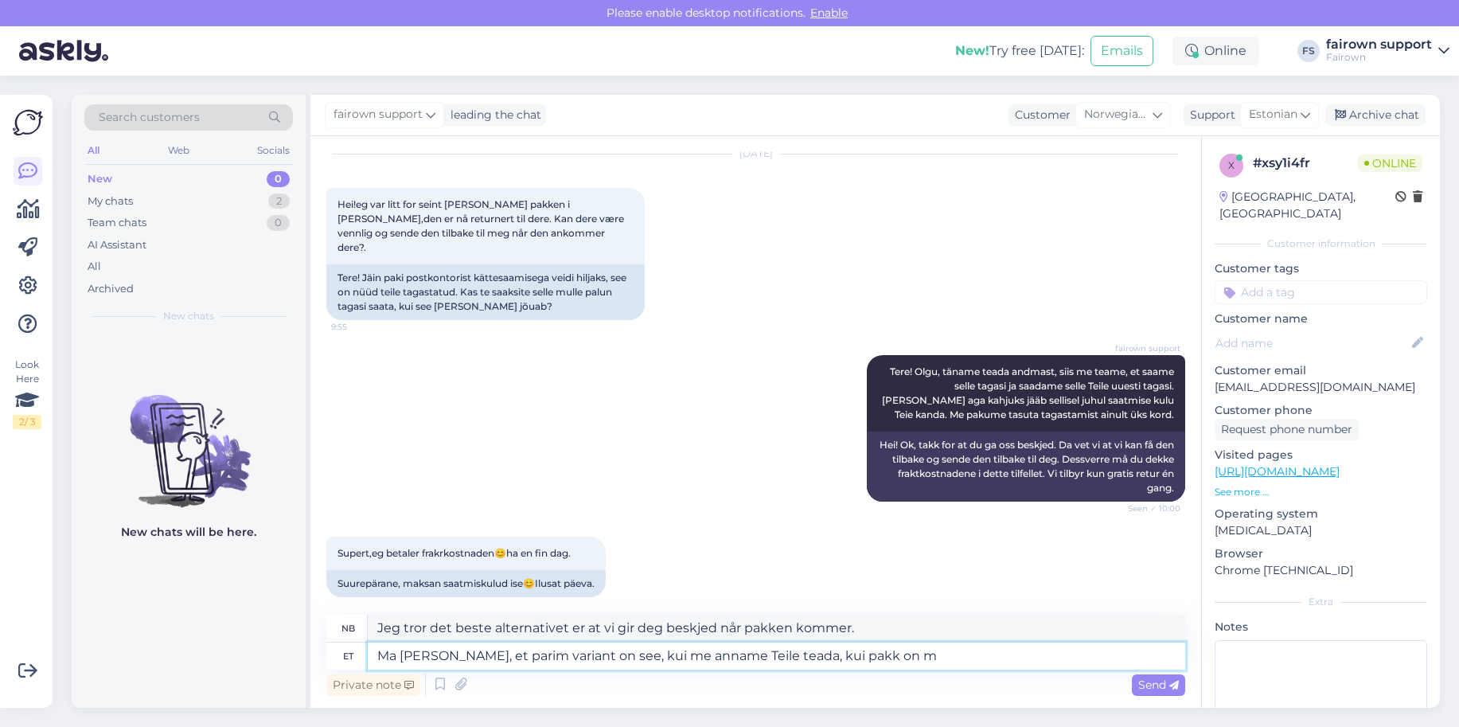
type textarea "Jeg tror det beste alternativet er at vi gir deg beskjed når pakken er"
type textarea "Ma [PERSON_NAME], et parim variant on see, kui me anname Teile teada, kui pakk …"
type textarea "Jeg tror det beste alternativet er at vi gir deg beskjed når pakken [PERSON_NAM…"
type textarea "Ma [PERSON_NAME], et parim variant on see, kui me anname Teile teada, kui pakk …"
type textarea "Jeg tror det beste alternativet er at vi gir deg beskjed når pakken er tilbake …"
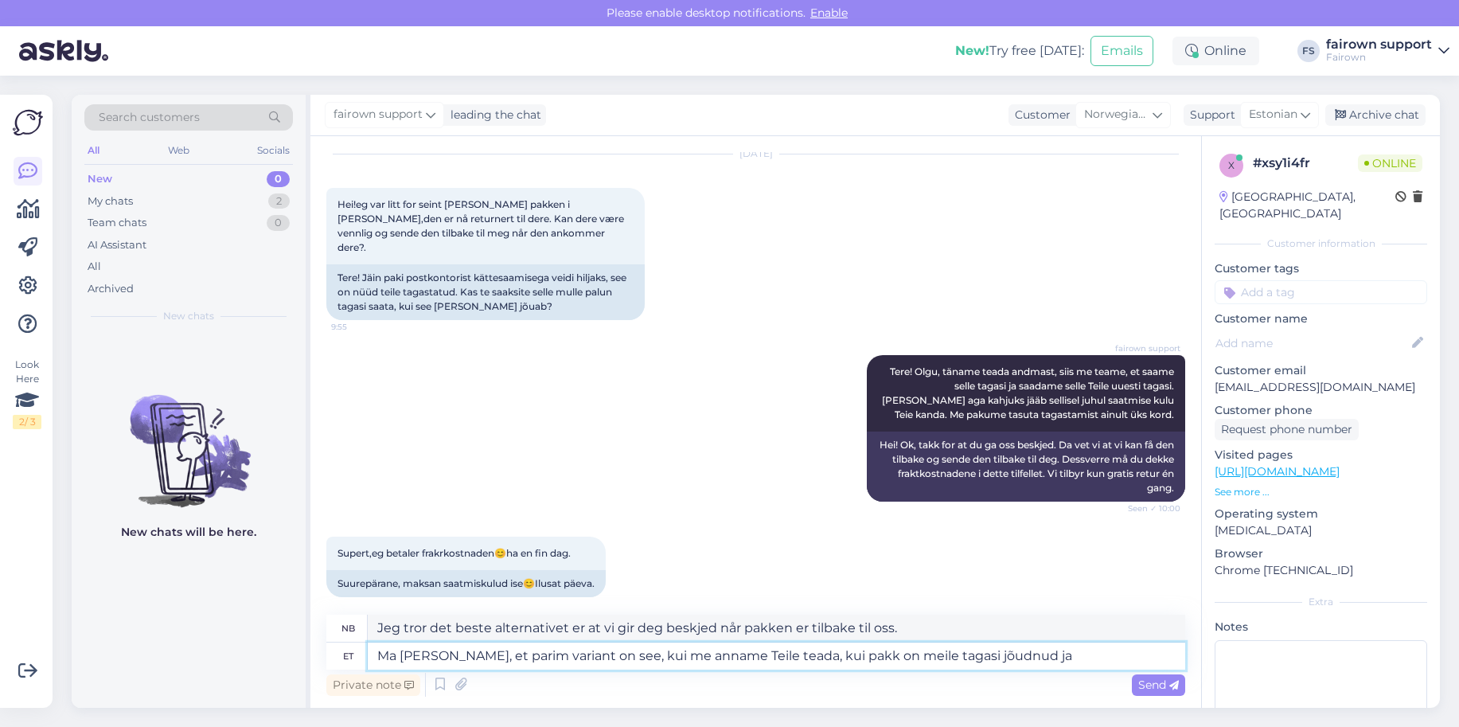
type textarea "Ma [PERSON_NAME], et parim variant on see, kui me anname Teile teada, kui pakk …"
type textarea "Jeg tror det beste alternativet er at vi gir deg beskjed når pakken er returner…"
type textarea "Ma [PERSON_NAME], et parim variant on see, kui me anname Teile teada, kui pakk …"
type textarea "Jeg tror det beste alternativet er at vi gir deg beskjed når pakken er returner…"
type textarea "Ma [PERSON_NAME], et parim variant on see, kui me anname Teile teada, kui pakk …"
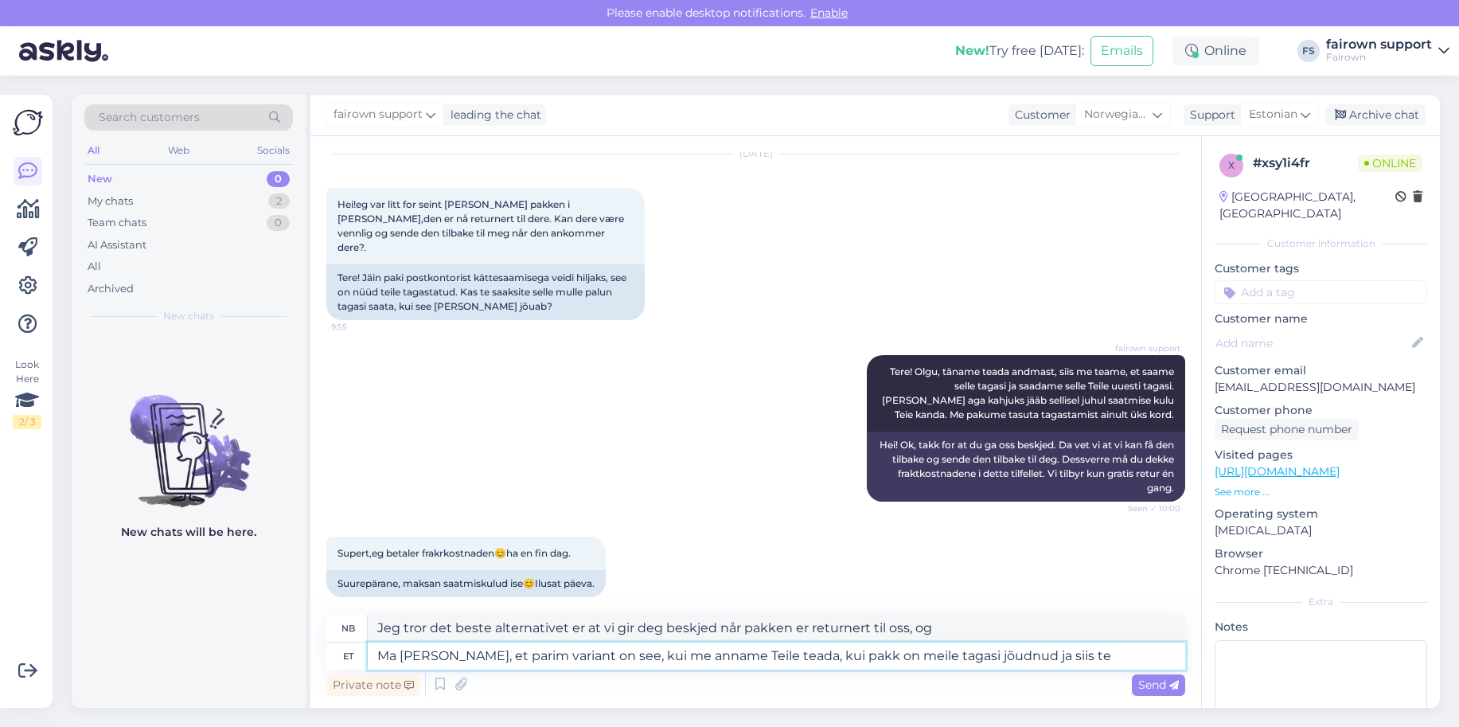
type textarea "Jeg tror det beste alternativet er at vi gir deg beskjed når pakken er returner…"
type textarea "Ma [PERSON_NAME], et parim variant on see, kui me anname Teile teada, kui pakk …"
type textarea "Jeg tror det beste alternativet er at vi gir deg beskjed når pakken er returner…"
type textarea "Ma [PERSON_NAME], et parim variant on see, kui me anname Teile teada, kui pakk …"
type textarea "Jeg tror det beste alternativet er at vi gir deg beskjed når pakken er returner…"
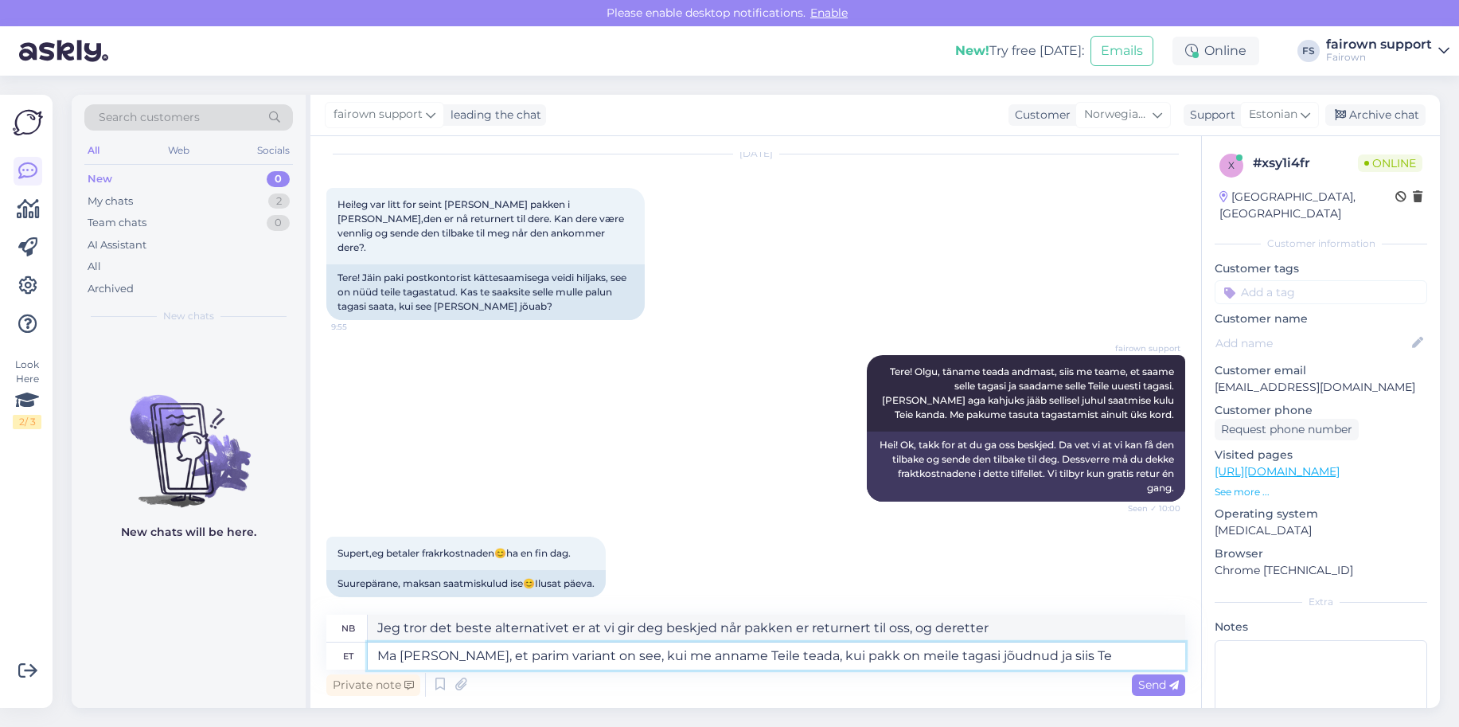
type textarea "Ma [PERSON_NAME], et parim variant on see, kui me anname Teile teada, kui pakk …"
type textarea "Jeg tror det beste alternativet er at vi gir deg beskjed når pakken er returner…"
type textarea "Ma [PERSON_NAME], et parim variant on see, kui me anname Teile teada, kui pakk …"
type textarea "Jeg tror det beste alternativet er at vi gir deg beskjed når pakken er returner…"
type textarea "Ma [PERSON_NAME], et parim variant on see, kui me anname Teile teada, kui pakk …"
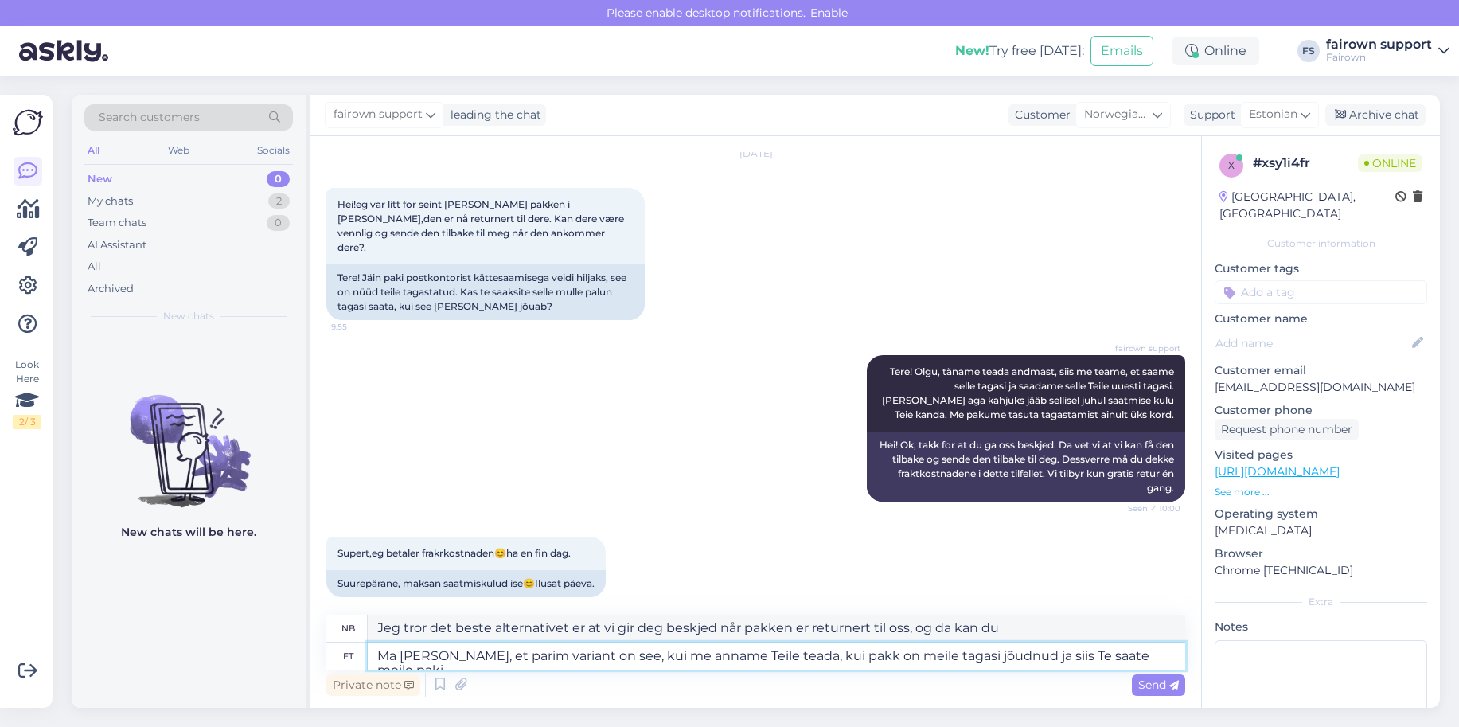
type textarea "Jeg tror det beste alternativet er at vi gir deg beskjed når pakken er returner…"
type textarea "Ma [PERSON_NAME], et parim variant on see, kui me anname Teile teada, kui pakk …"
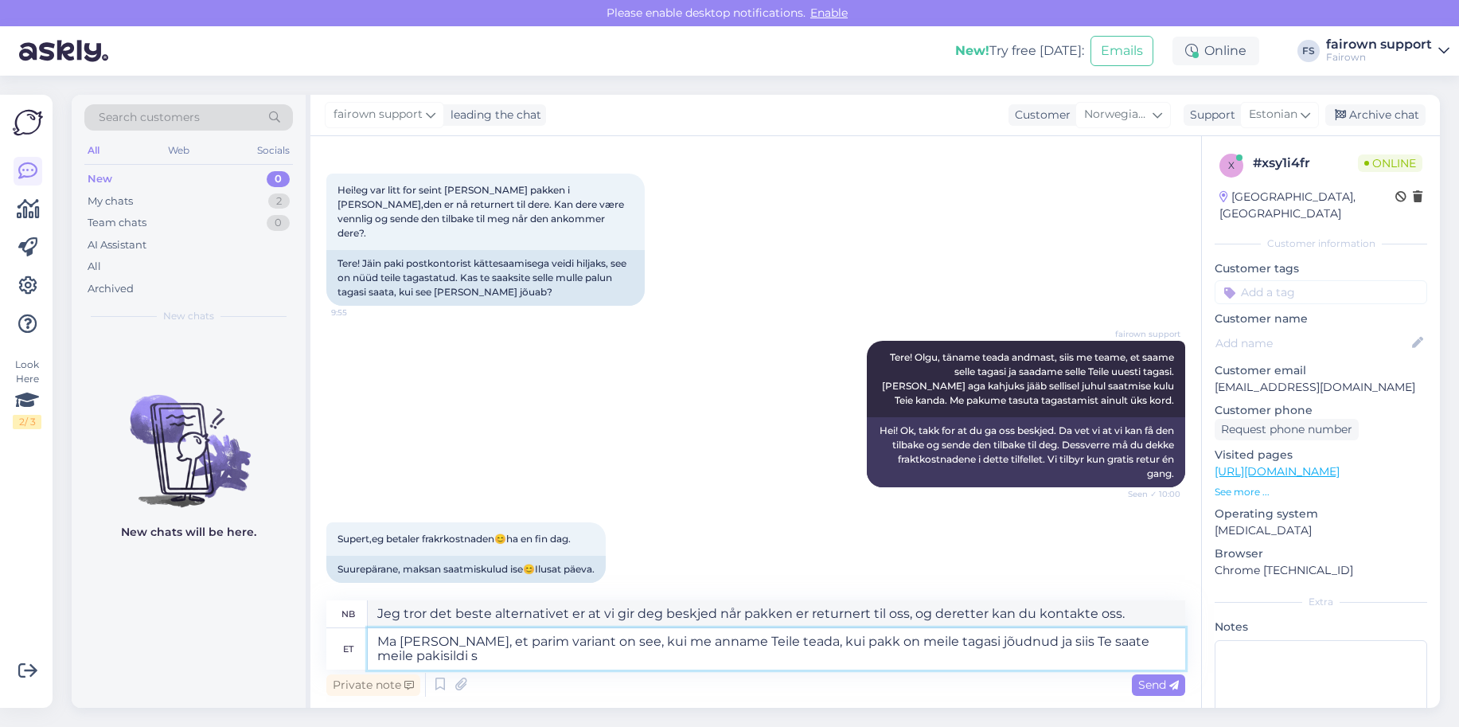
type textarea "Jeg tror det beste alternativet er at vi gir deg beskjed når pakken er returner…"
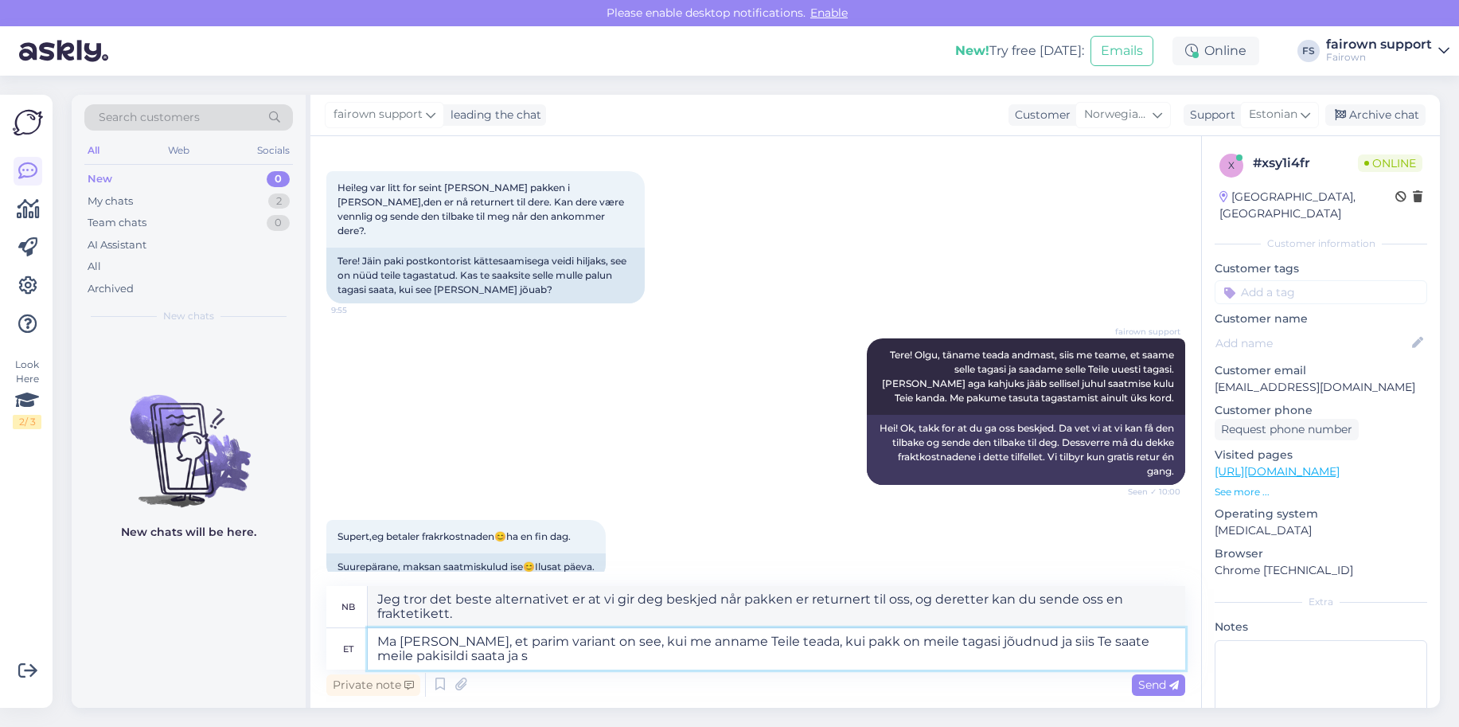
type textarea "Ma [PERSON_NAME], et parim variant on see, kui me anname Teile teada, kui pakk …"
type textarea "Jeg tror det beste alternativet er at vi gir deg beskjed når pakken er returner…"
type textarea "Ma [PERSON_NAME], et parim variant on see, kui me anname Teile teada, kui pakk …"
type textarea "Jeg tror det beste alternativet er at vi gir deg beskjed når pakken er returner…"
type textarea "Ma [PERSON_NAME], et parim variant on see, kui me anname Teile teada, kui pakk …"
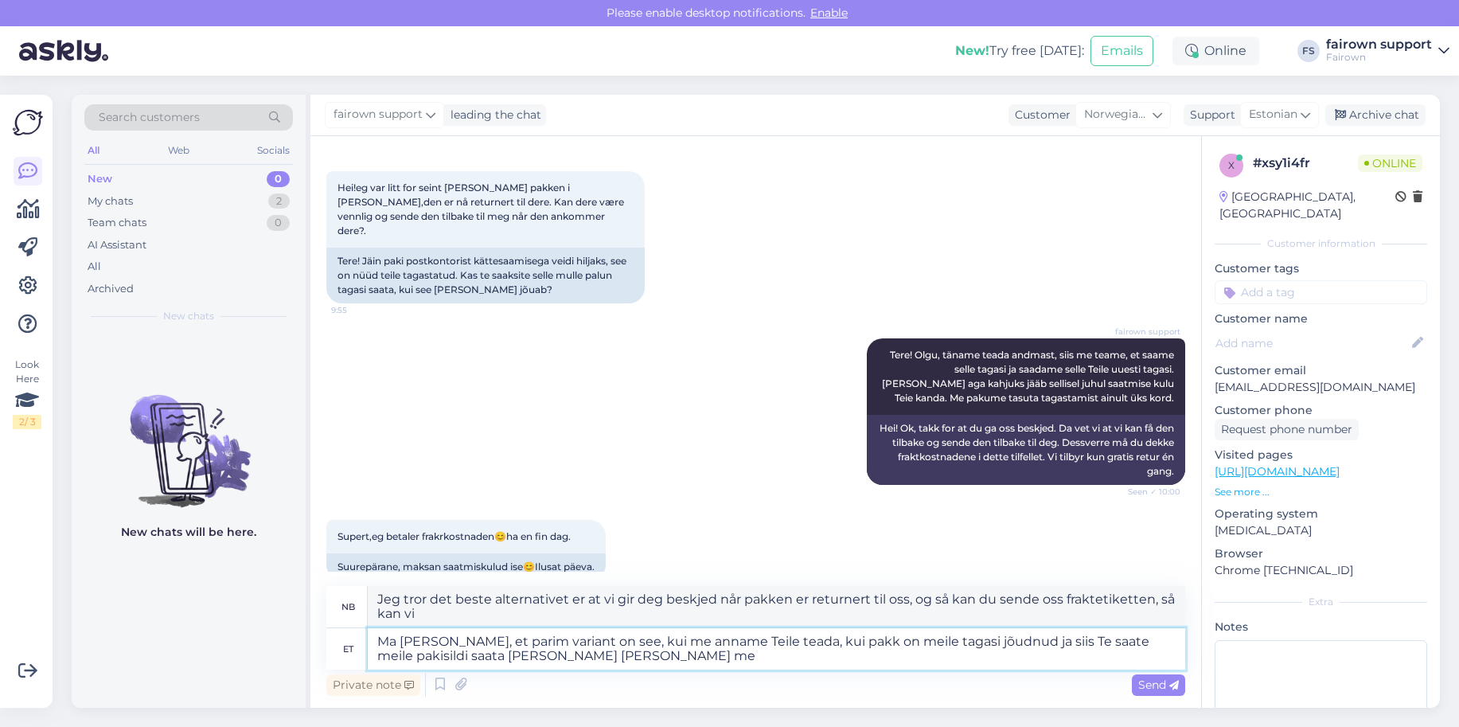
type textarea "Jeg tror det beste alternativet er at vi gir deg beskjed når pakken er returner…"
type textarea "Ma [PERSON_NAME], et parim variant on see, kui me anname Teile teada, kui pakk …"
type textarea "Jeg tror det beste alternativet er at vi gir deg beskjed når pakken er returner…"
type textarea "Ma [PERSON_NAME], et parim variant on see, kui me anname Teile teada, kui pakk …"
type textarea "Jeg tror det beste alternativet er at vi gir deg beskjed når pakken er returner…"
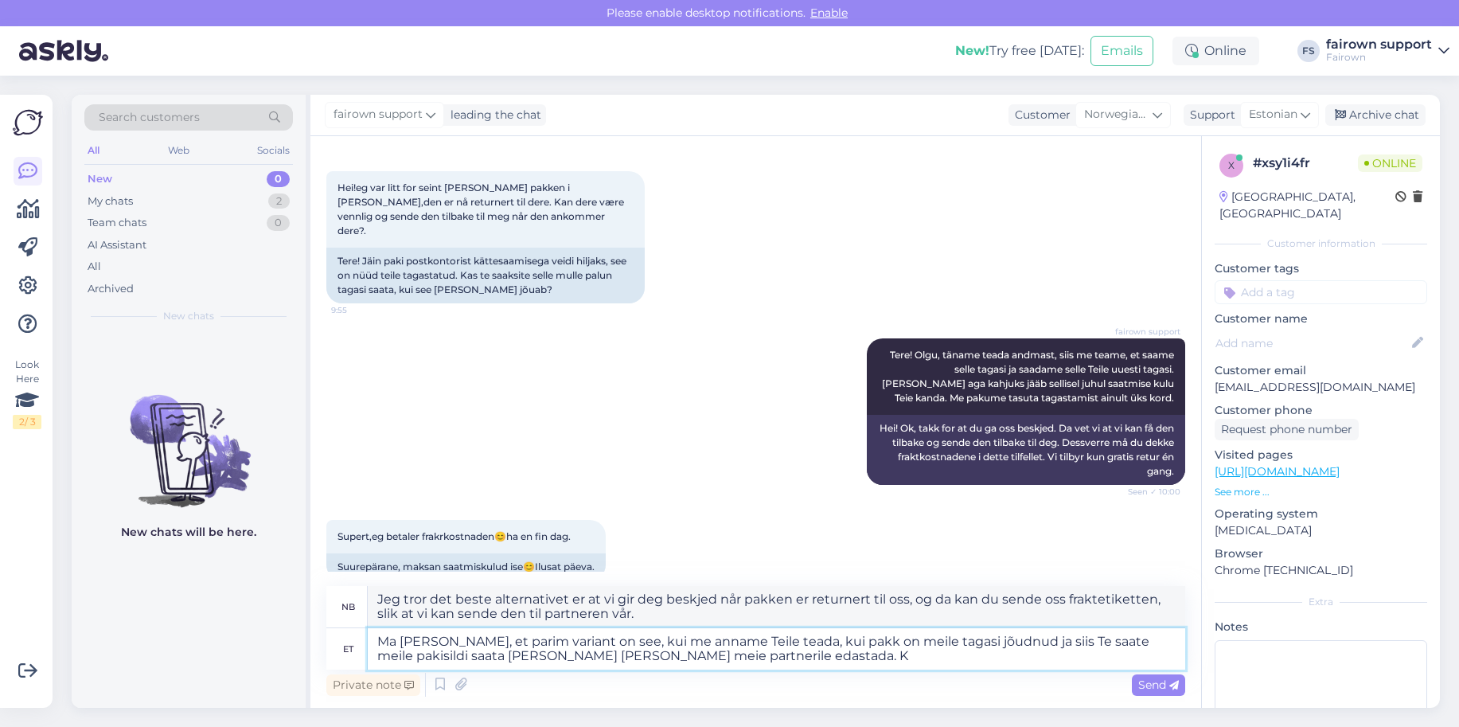
type textarea "Ma [PERSON_NAME], et parim variant on see, kui me anname Teile teada, kui pakk …"
type textarea "Jeg tror det beste alternativet er at vi gir deg beskjed når pakken er returner…"
type textarea "Ma [PERSON_NAME], et parim variant on see, kui me anname Teile teada, kui pakk …"
type textarea "Jeg tror det beste alternativet er at vi gir deg beskjed når pakken er returner…"
type textarea "Ma [PERSON_NAME], et parim variant on see, kui me anname Teile teada, kui pakk …"
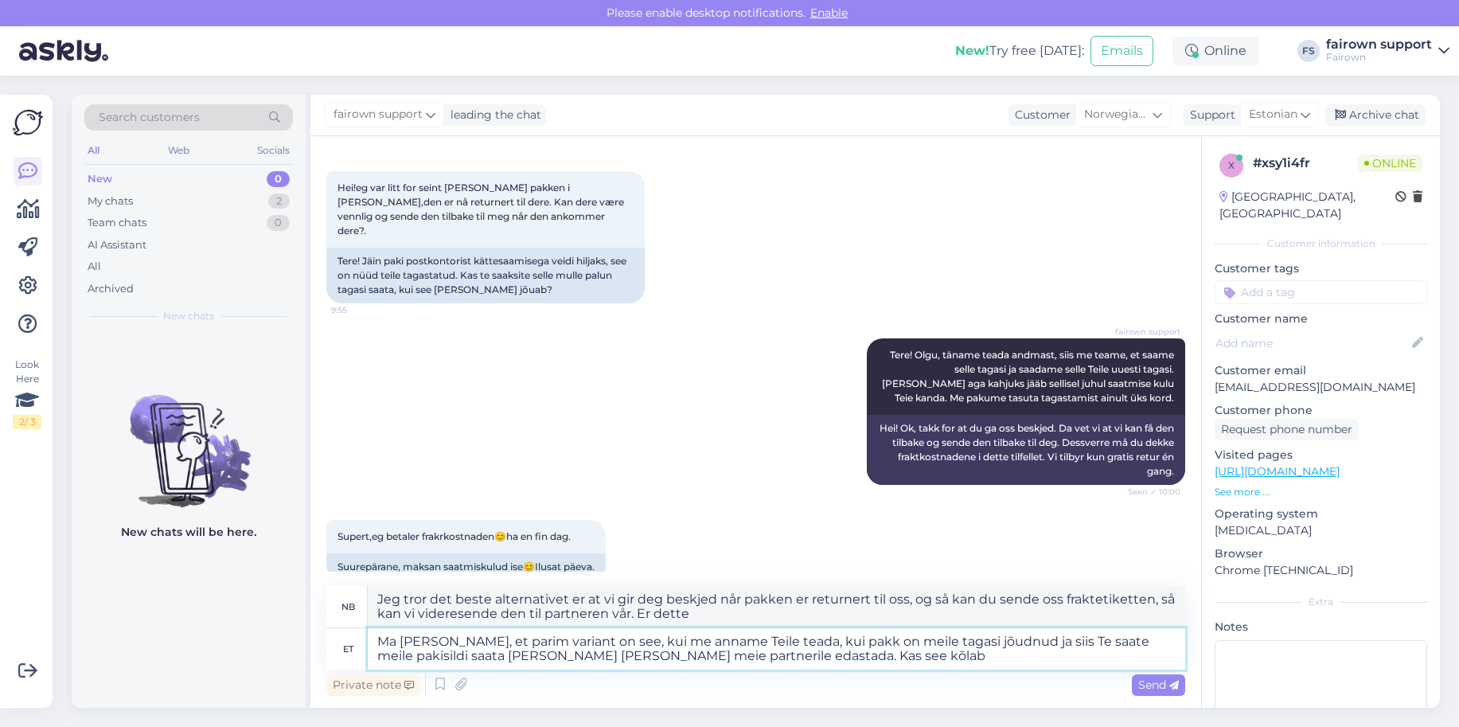
type textarea "Jeg tror det beste alternativet er at vi gir deg beskjed når pakken er returner…"
type textarea "Ma [PERSON_NAME], et parim variant on see, kui me anname Teile teada, kui pakk …"
type textarea "Jeg tror det beste alternativet er at vi gir deg beskjed når pakken er returner…"
type textarea "Ma [PERSON_NAME], et parim variant on see, kui me anname Teile teada, kui pakk …"
type textarea "Jeg tror det beste alternativet er at vi gir deg beskjed når pakken er returner…"
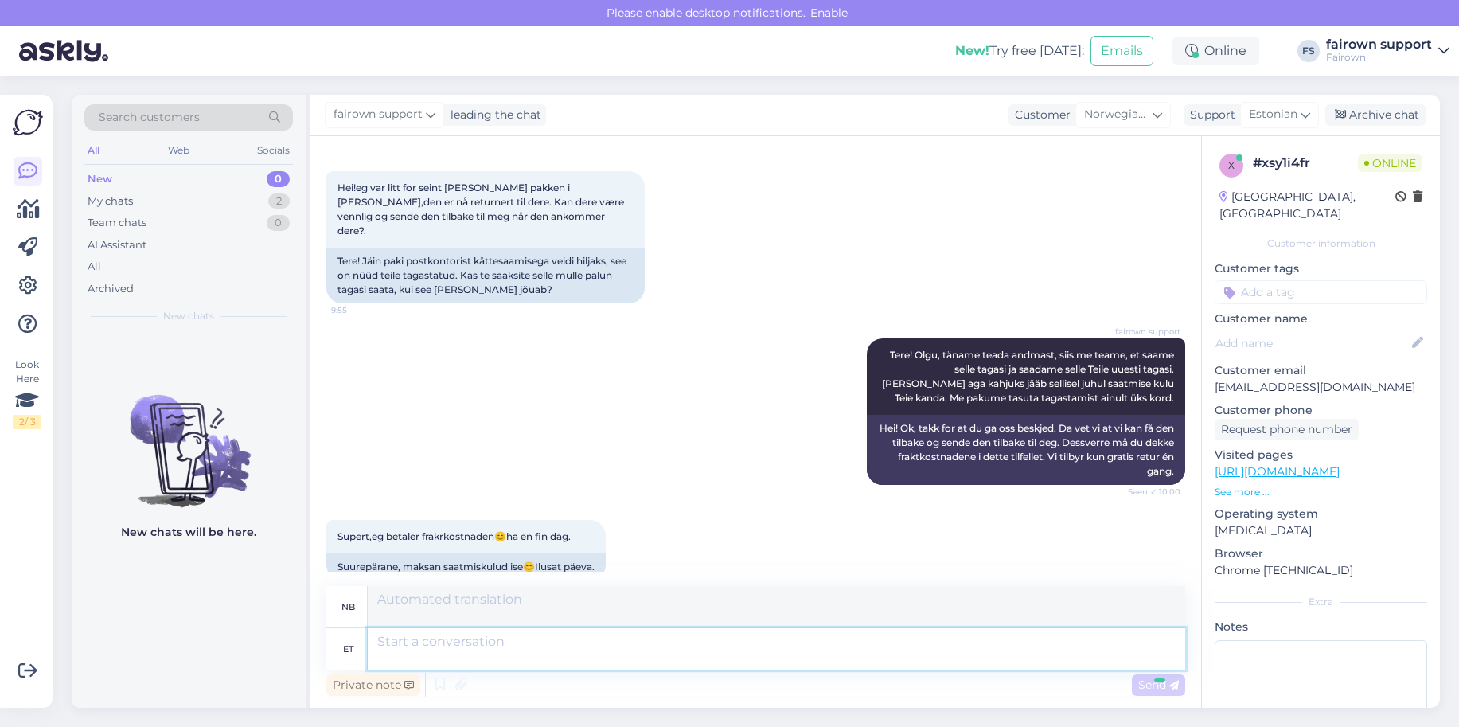
scroll to position [230, 0]
